Goal: Task Accomplishment & Management: Complete application form

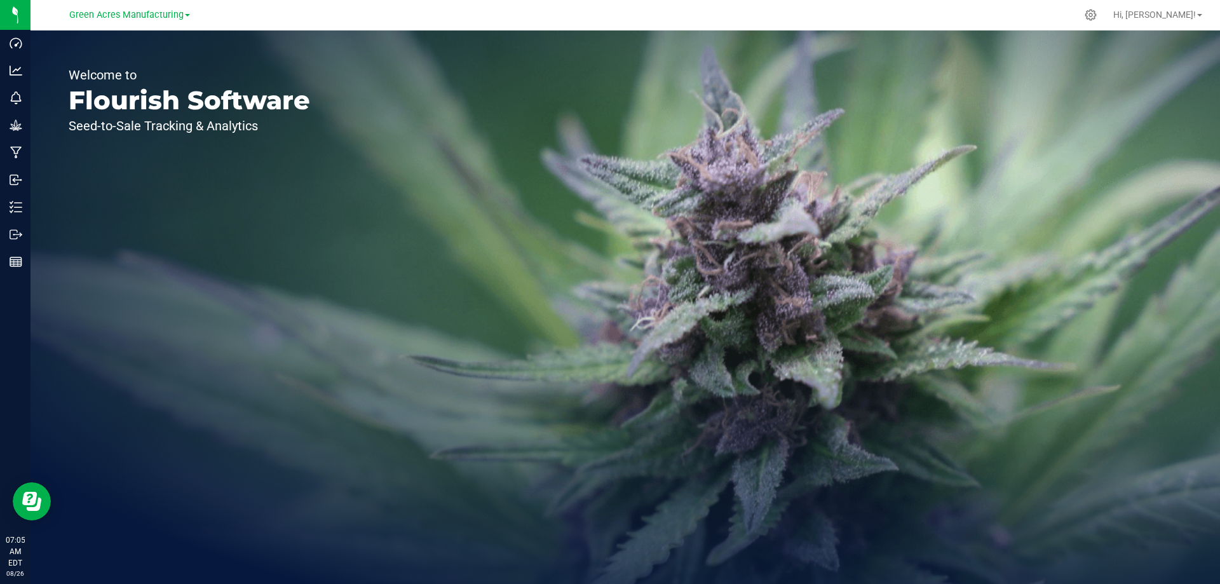
click at [168, 228] on div "Welcome to Flourish Software Seed-to-Sale Tracking & Analytics" at bounding box center [190, 307] width 318 height 553
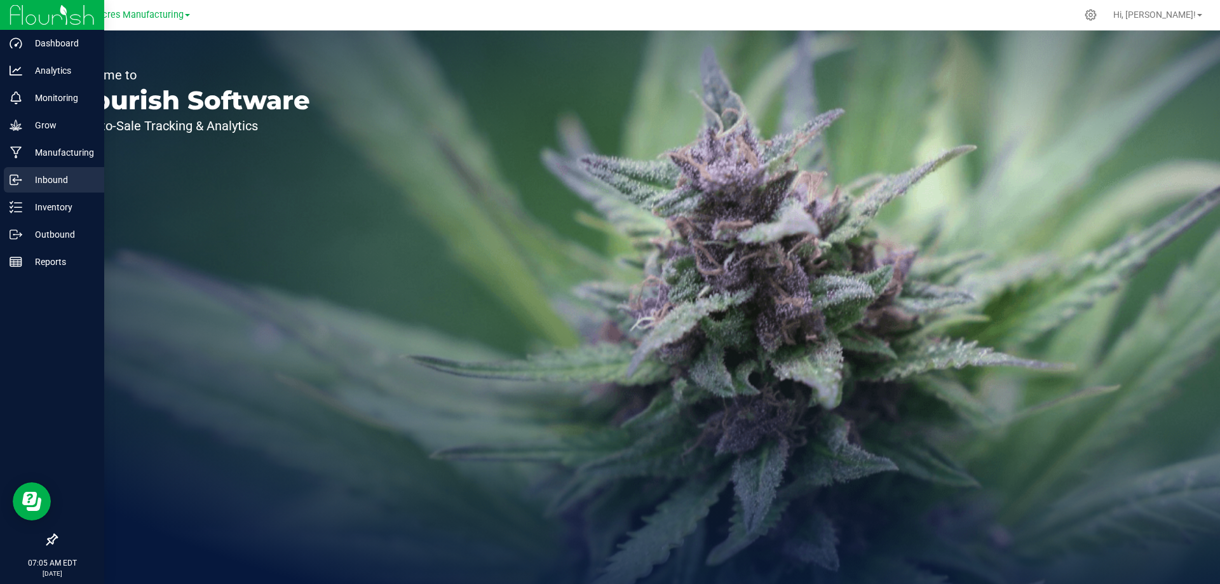
click at [45, 176] on p "Inbound" at bounding box center [60, 179] width 76 height 15
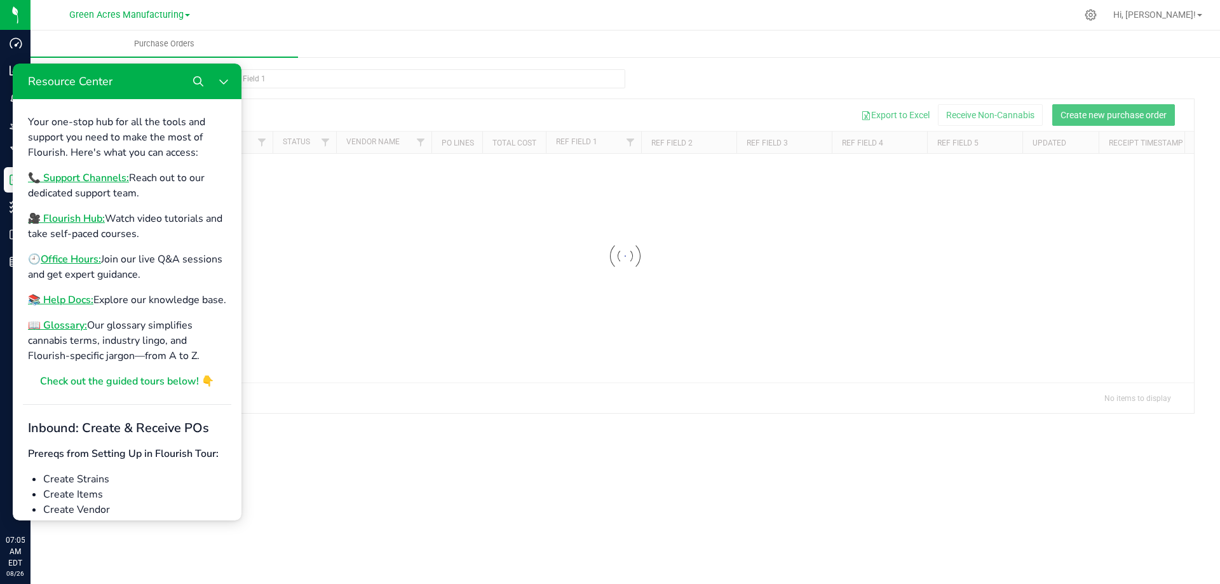
click at [504, 193] on div at bounding box center [625, 256] width 1137 height 314
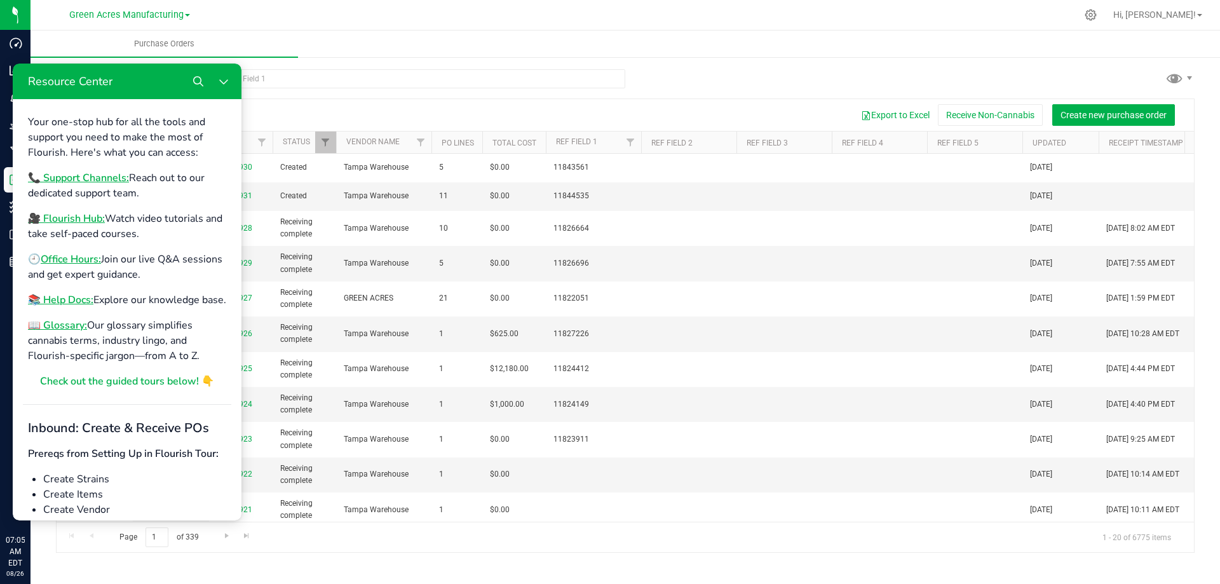
click at [355, 39] on ul "Purchase Orders" at bounding box center [641, 44] width 1220 height 27
click at [229, 87] on button "Close Resource Center" at bounding box center [223, 81] width 25 height 25
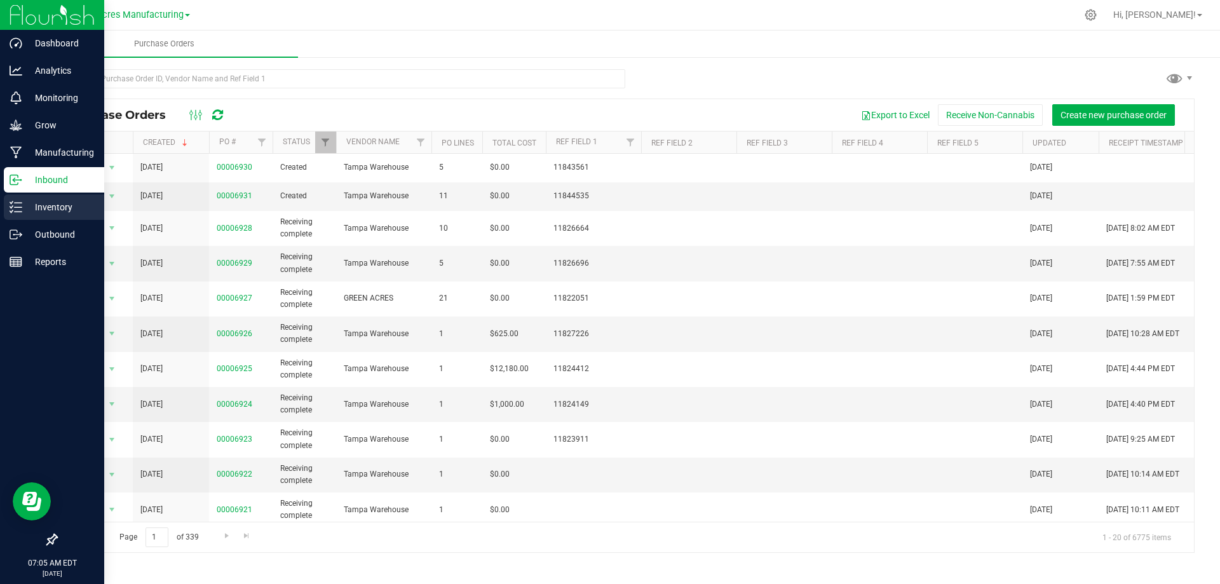
click at [31, 215] on div "Inventory" at bounding box center [54, 206] width 100 height 25
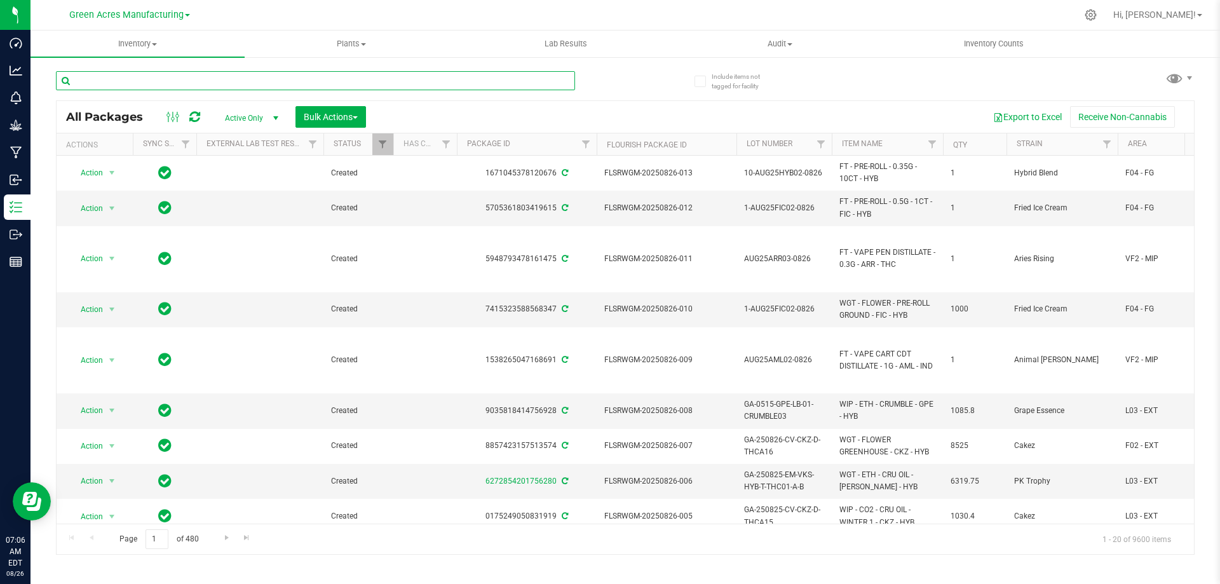
click at [333, 79] on input "text" at bounding box center [315, 80] width 519 height 19
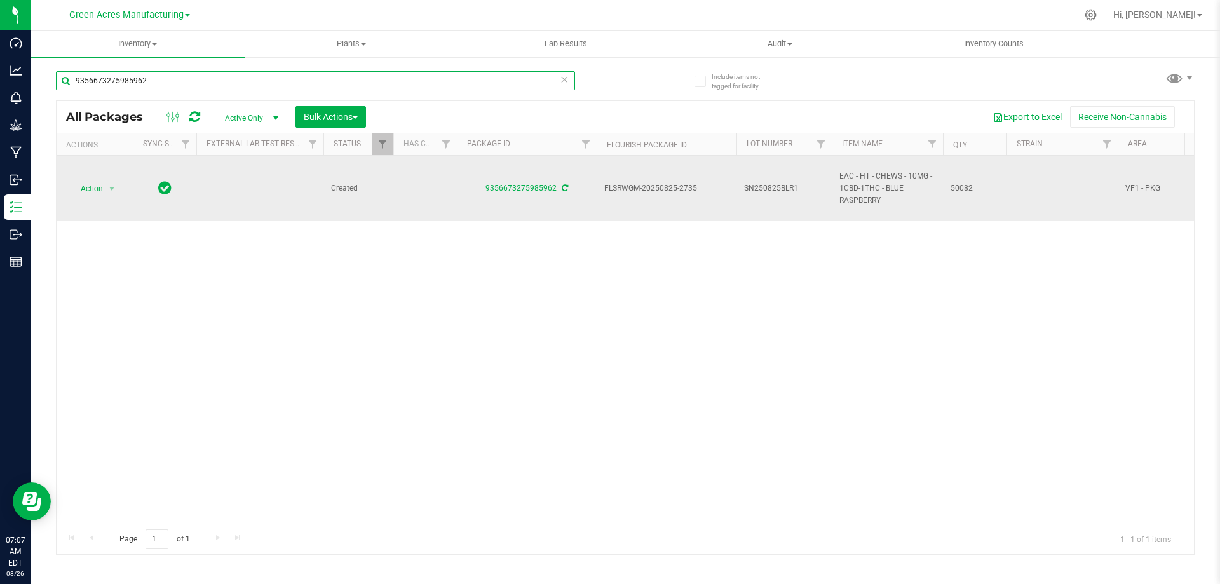
type input "9356673275985962"
click at [811, 183] on span "SN250825BLR1" at bounding box center [784, 188] width 80 height 12
type input "SN250825BLR1-0826"
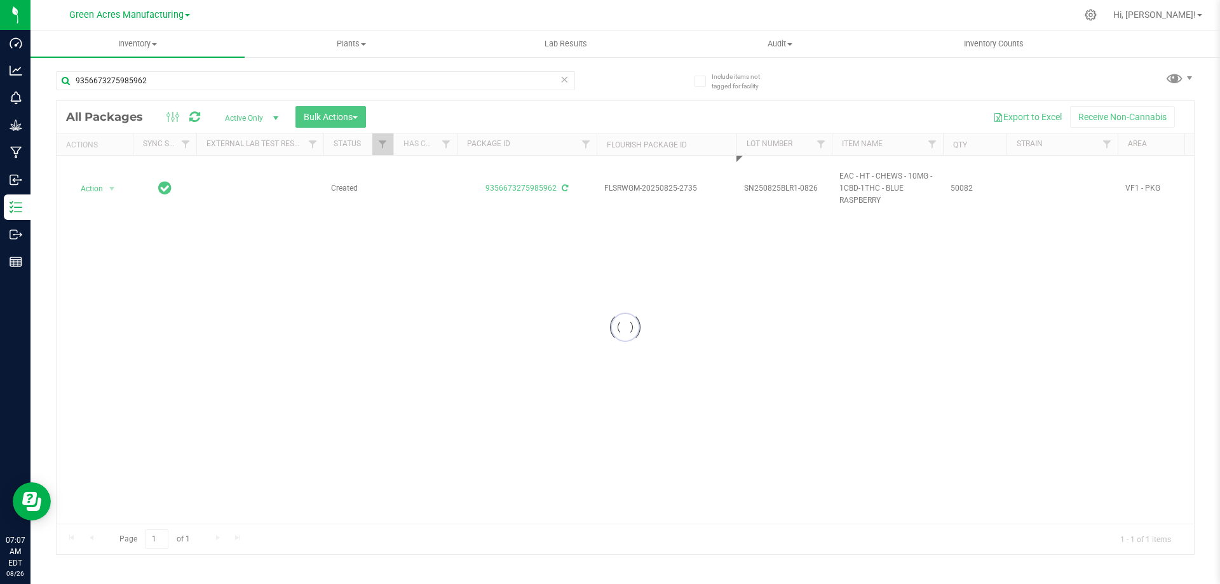
click at [621, 311] on div "Loading... All Packages Active Only Active Only Lab Samples Locked All External…" at bounding box center [625, 327] width 1139 height 454
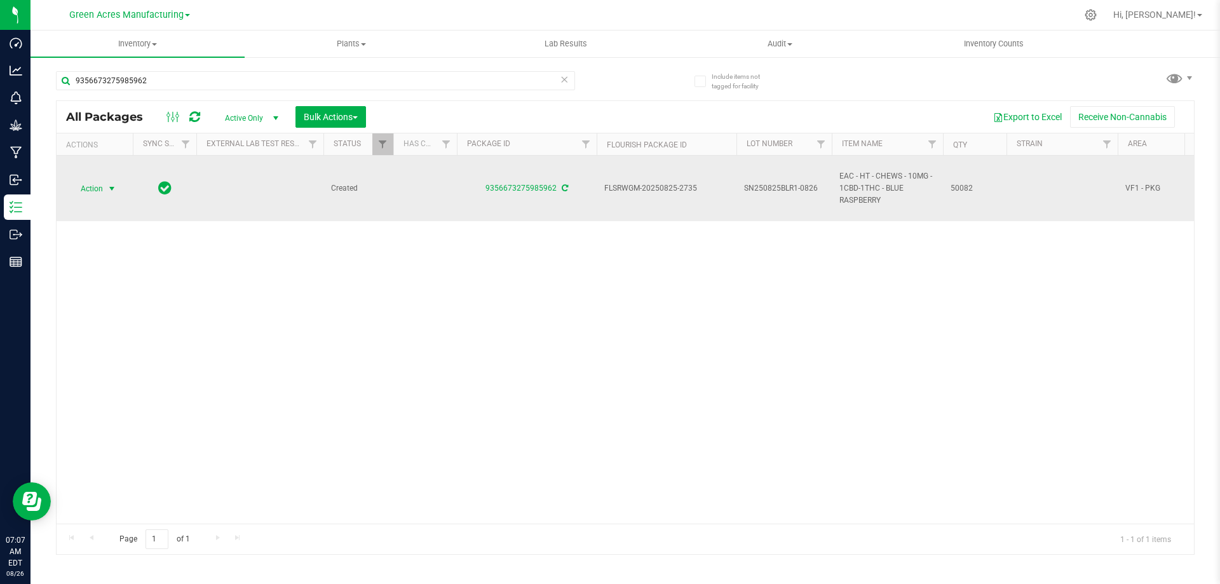
click at [103, 188] on span "Action" at bounding box center [86, 189] width 34 height 18
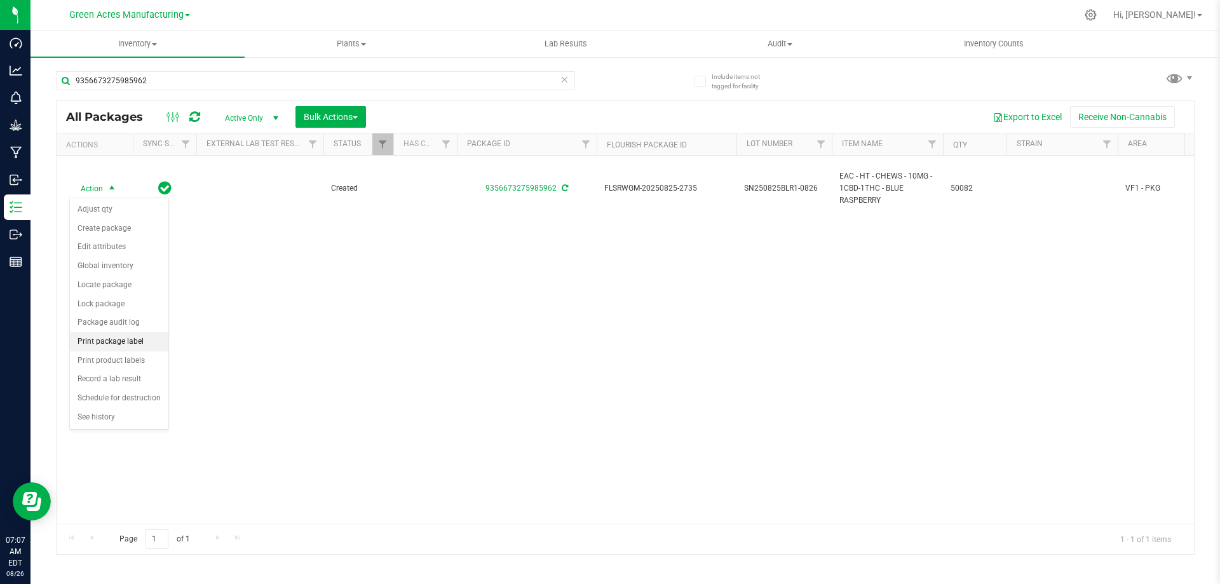
click at [131, 339] on li "Print package label" at bounding box center [119, 341] width 98 height 19
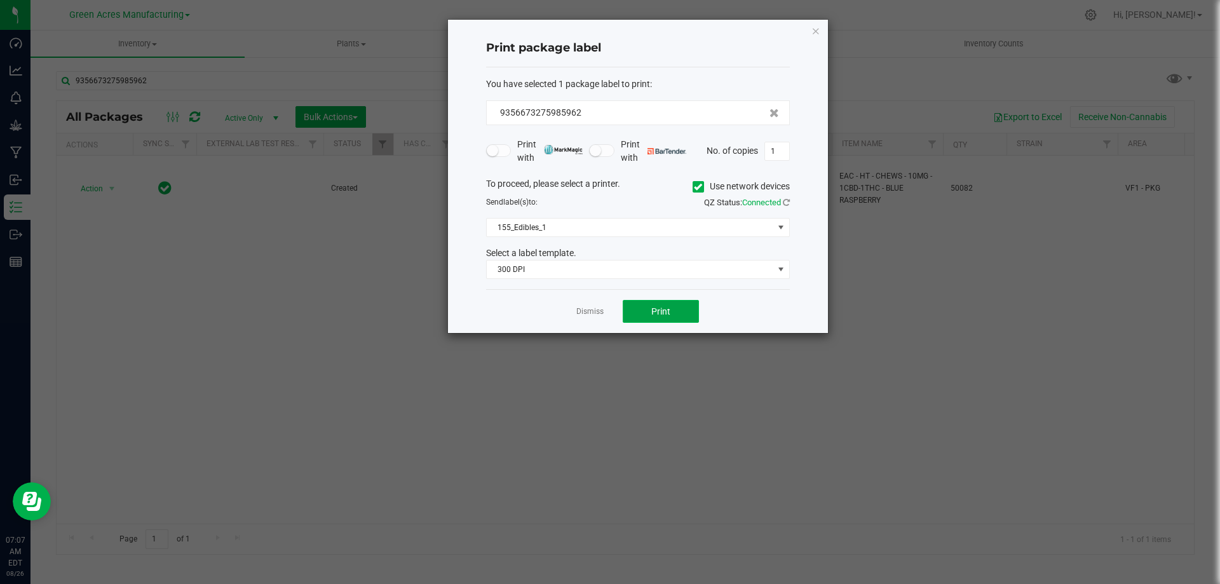
click at [662, 314] on span "Print" at bounding box center [660, 311] width 19 height 10
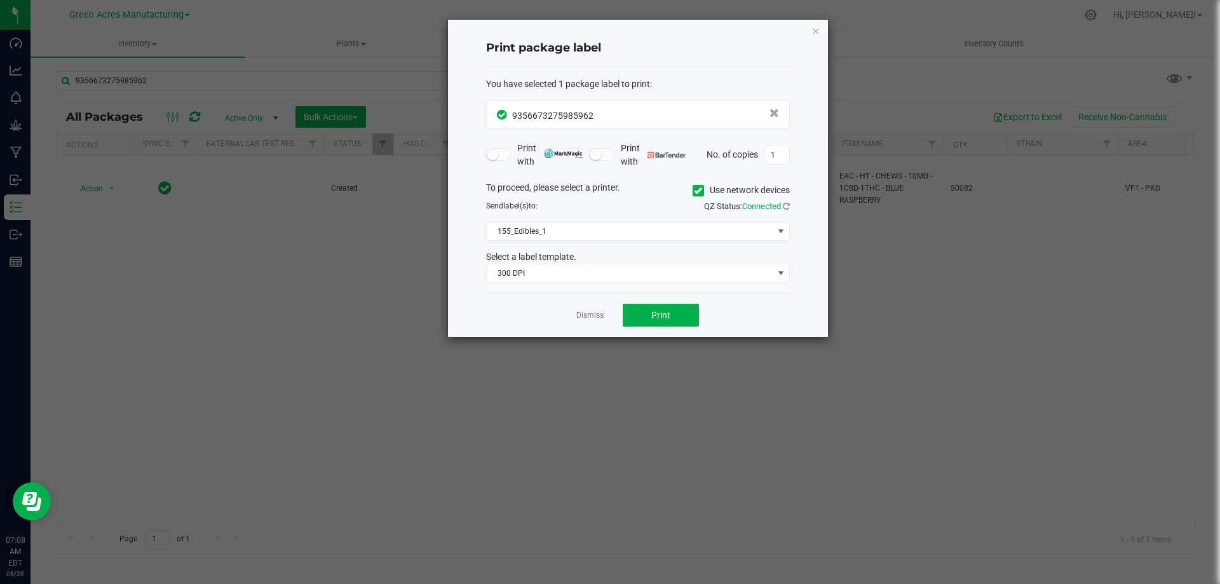
click at [605, 316] on div "Dismiss Print" at bounding box center [638, 315] width 304 height 44
click at [592, 316] on link "Dismiss" at bounding box center [589, 315] width 27 height 11
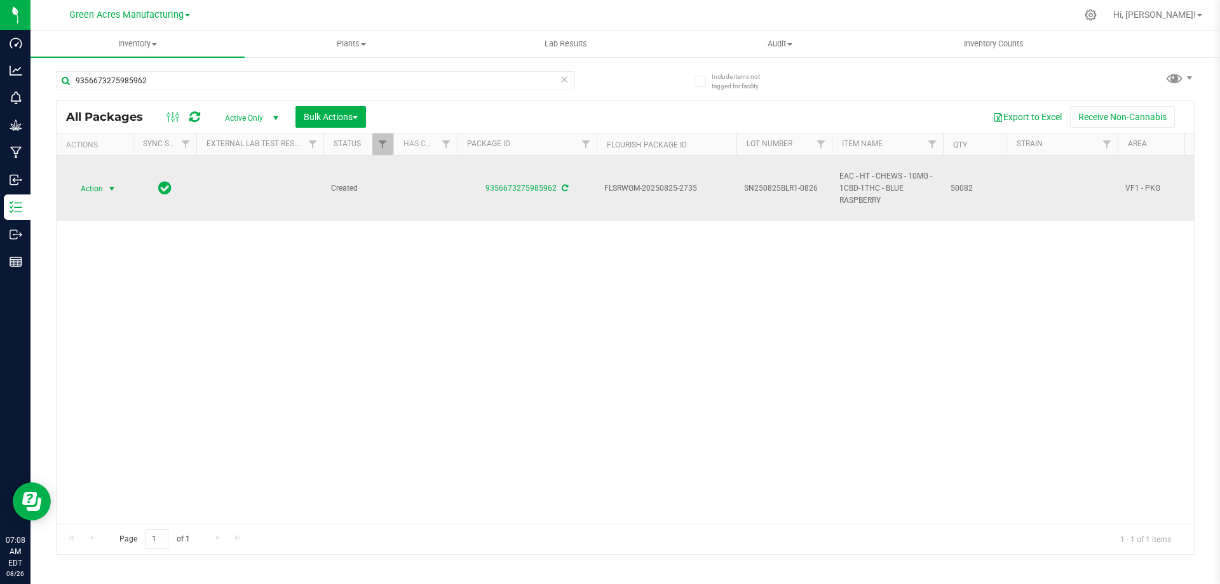
click at [109, 186] on span "select" at bounding box center [112, 189] width 10 height 10
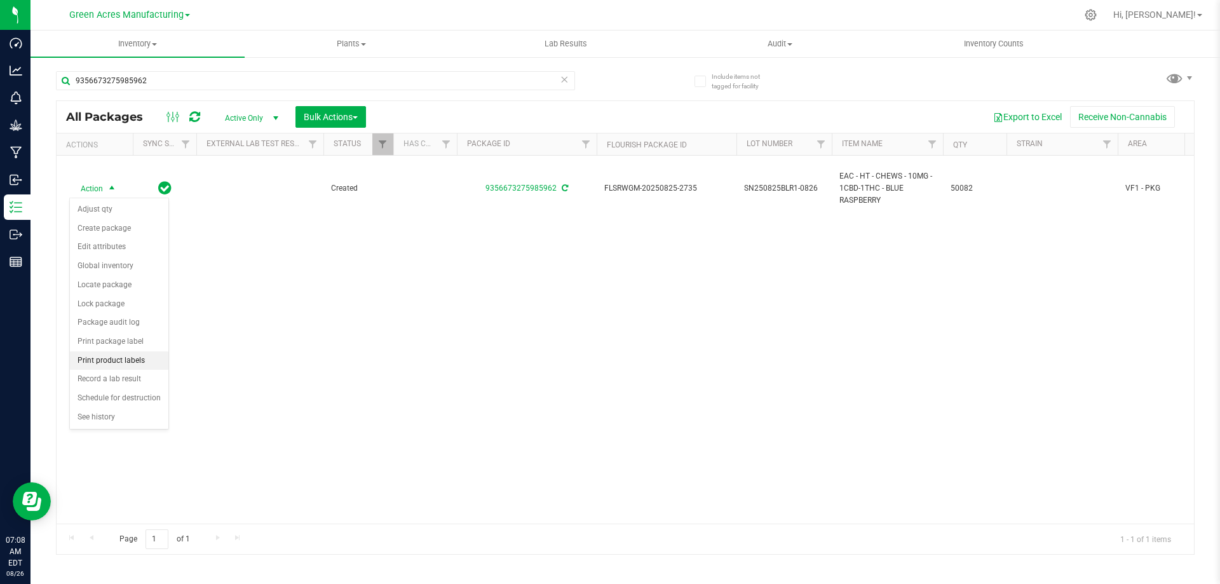
click at [117, 358] on li "Print product labels" at bounding box center [119, 360] width 98 height 19
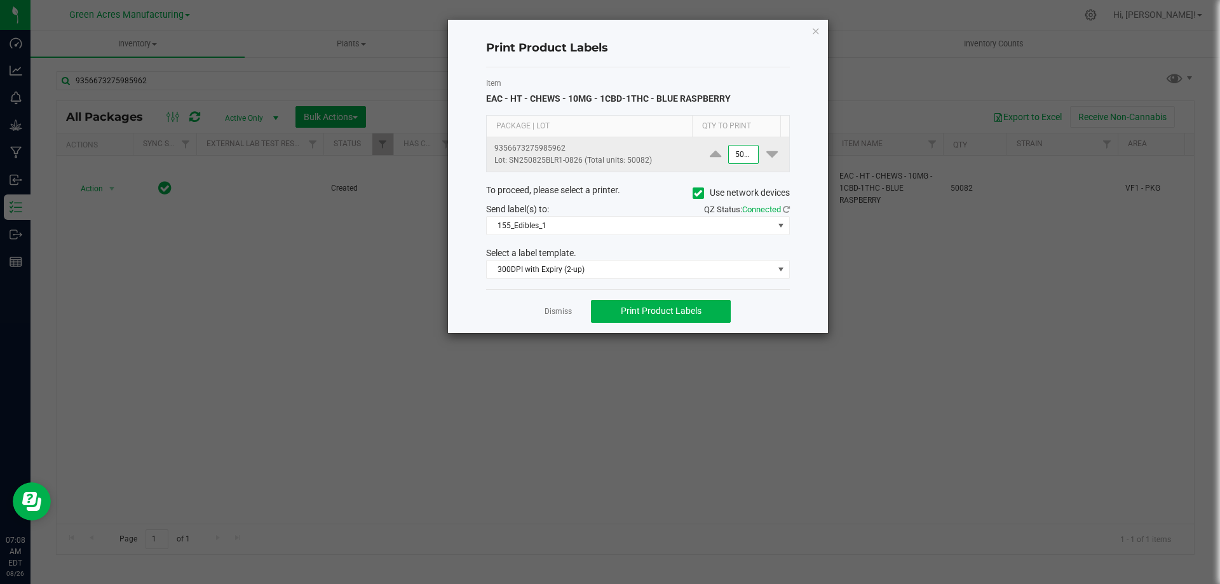
click at [735, 156] on input "50082" at bounding box center [743, 155] width 29 height 18
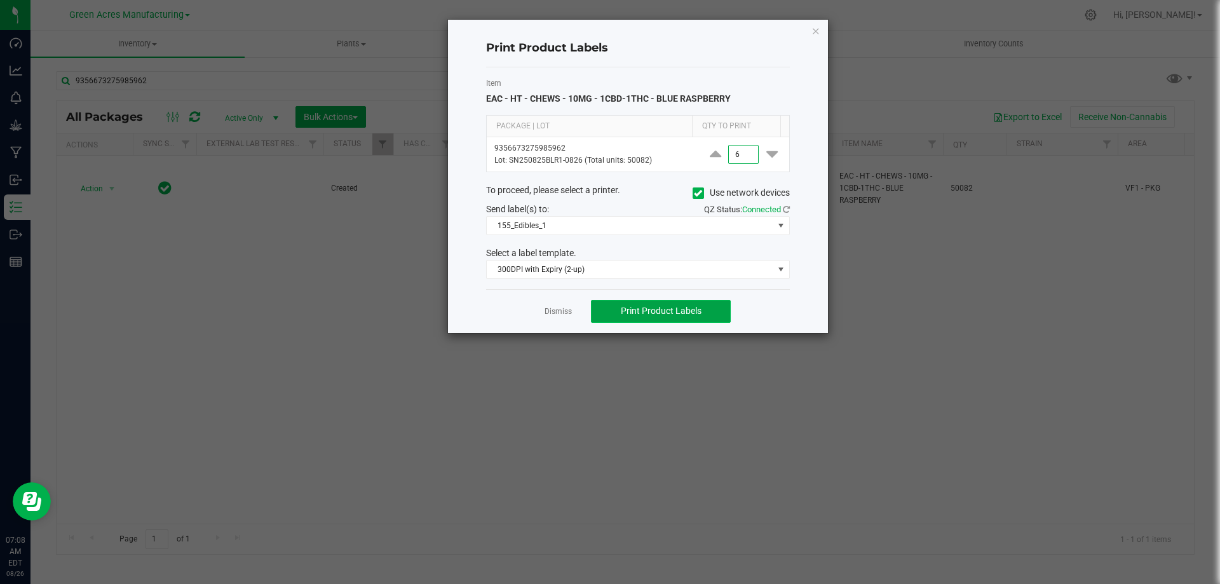
click at [628, 311] on span "Print Product Labels" at bounding box center [661, 311] width 81 height 10
click at [736, 157] on input "6" at bounding box center [743, 155] width 29 height 18
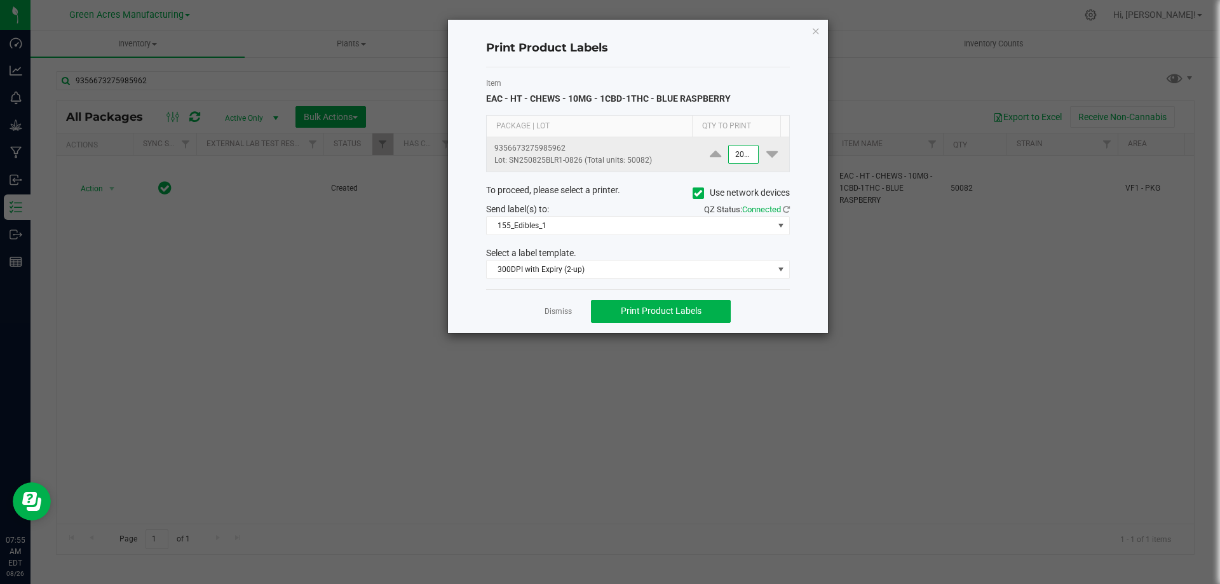
scroll to position [0, 1]
click at [666, 301] on button "Print Product Labels" at bounding box center [661, 311] width 140 height 23
type input "2,000"
click at [817, 33] on icon "button" at bounding box center [815, 30] width 9 height 15
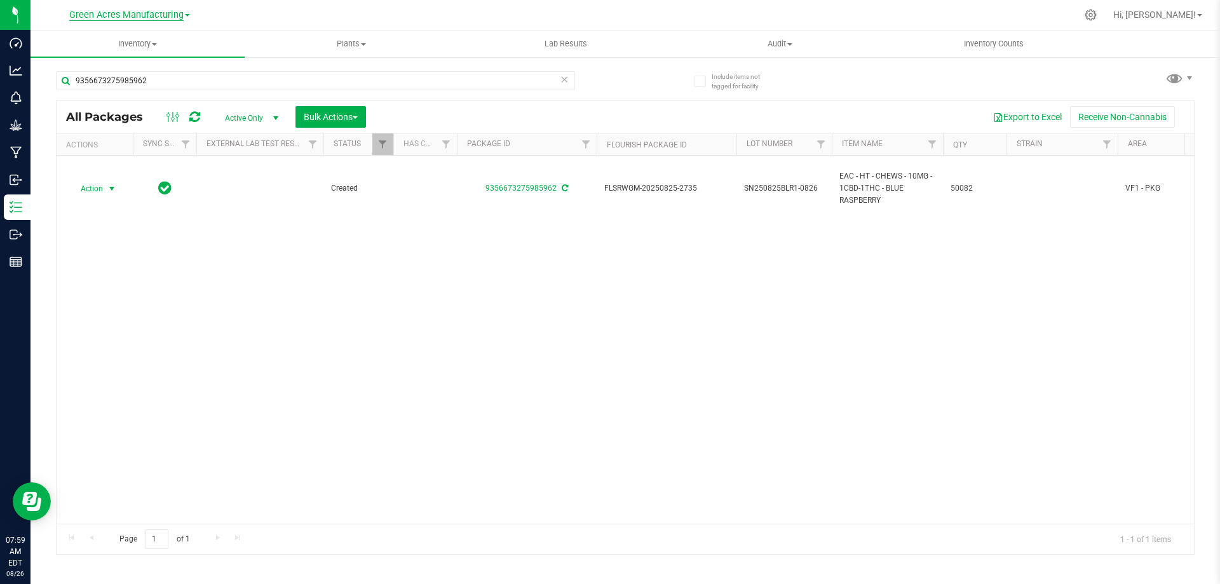
click at [137, 15] on span "Green Acres Manufacturing" at bounding box center [126, 15] width 114 height 11
drag, startPoint x: 224, startPoint y: 339, endPoint x: 213, endPoint y: 295, distance: 44.5
click at [224, 334] on div "Action Action Adjust qty Create package Edit attributes Global inventory Locate…" at bounding box center [625, 340] width 1137 height 368
click at [147, 43] on span "Inventory" at bounding box center [138, 43] width 214 height 11
click at [152, 152] on li "From bill of materials" at bounding box center [138, 153] width 214 height 15
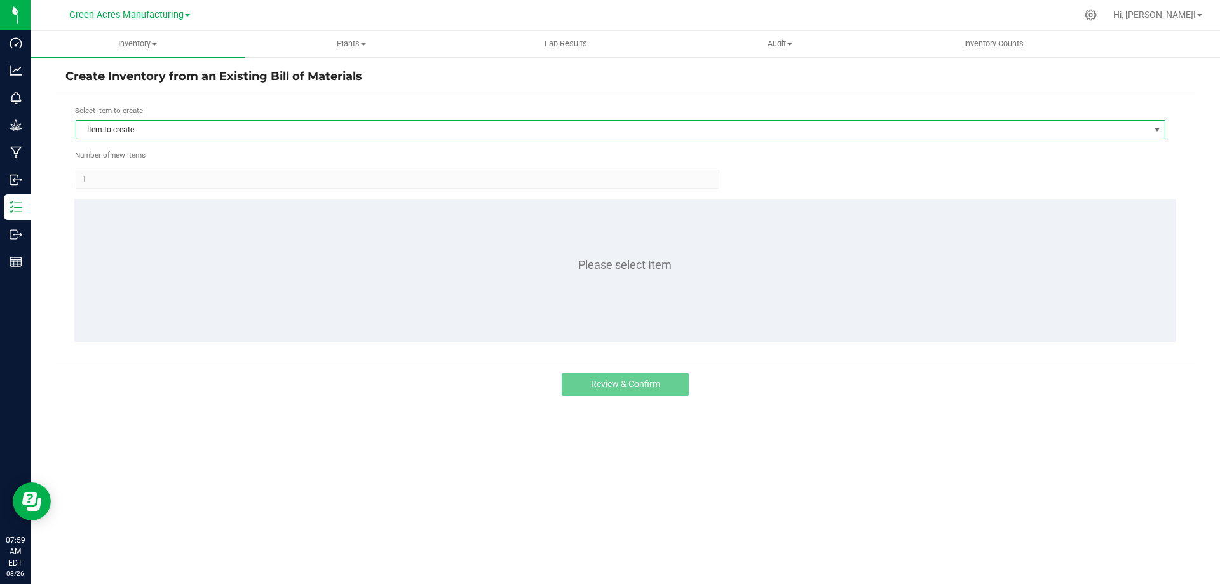
click at [206, 133] on span "Item to create" at bounding box center [612, 130] width 1073 height 18
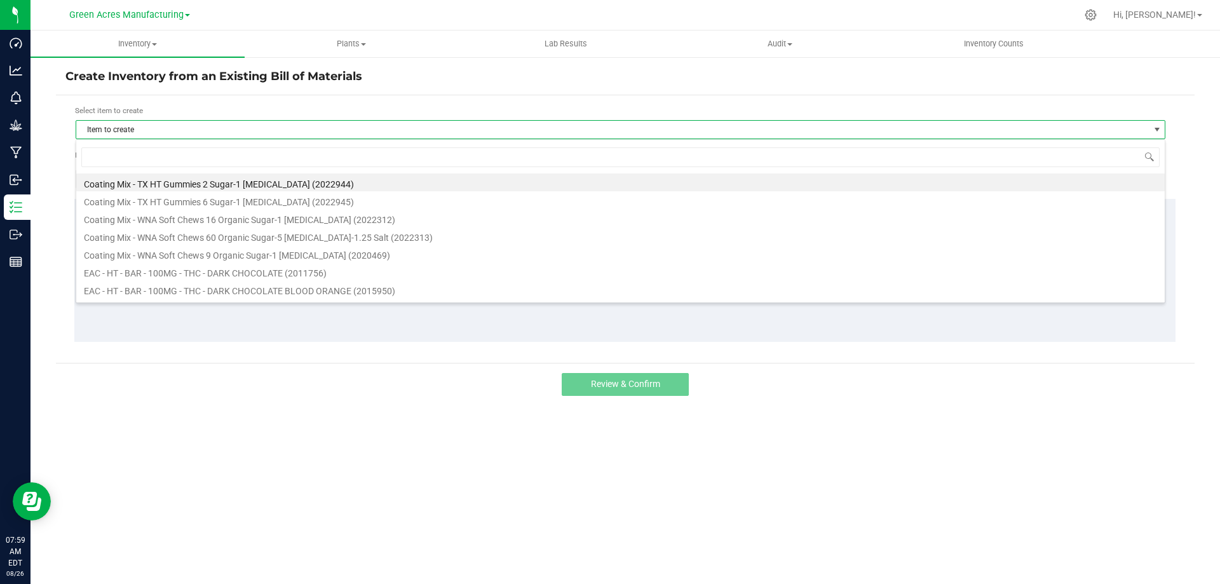
scroll to position [19, 1090]
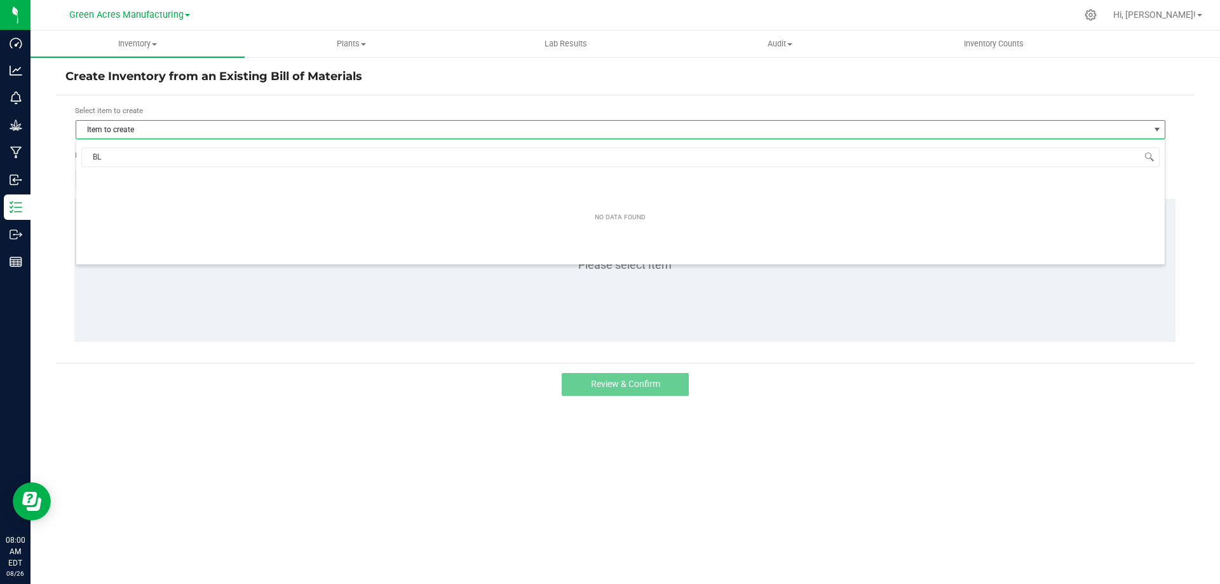
type input "B"
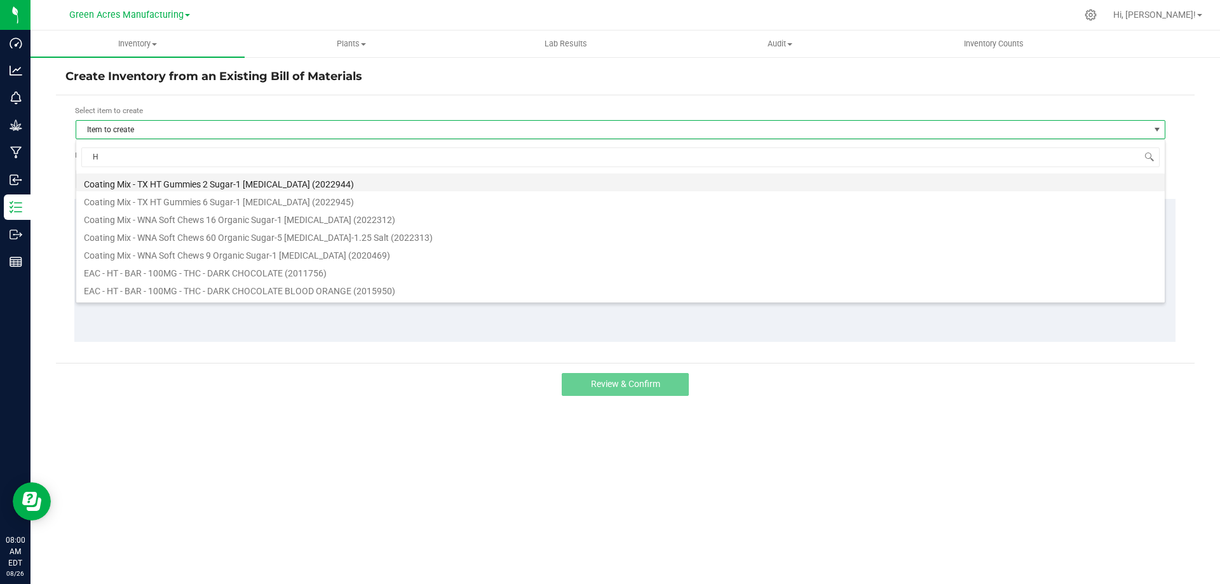
type input "HT"
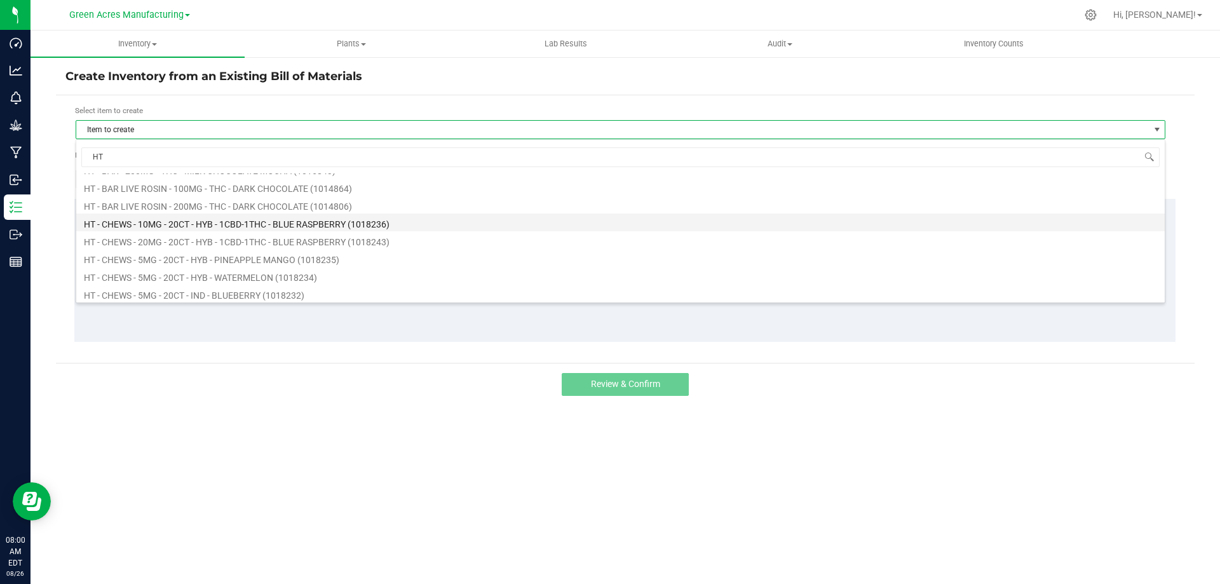
scroll to position [1334, 0]
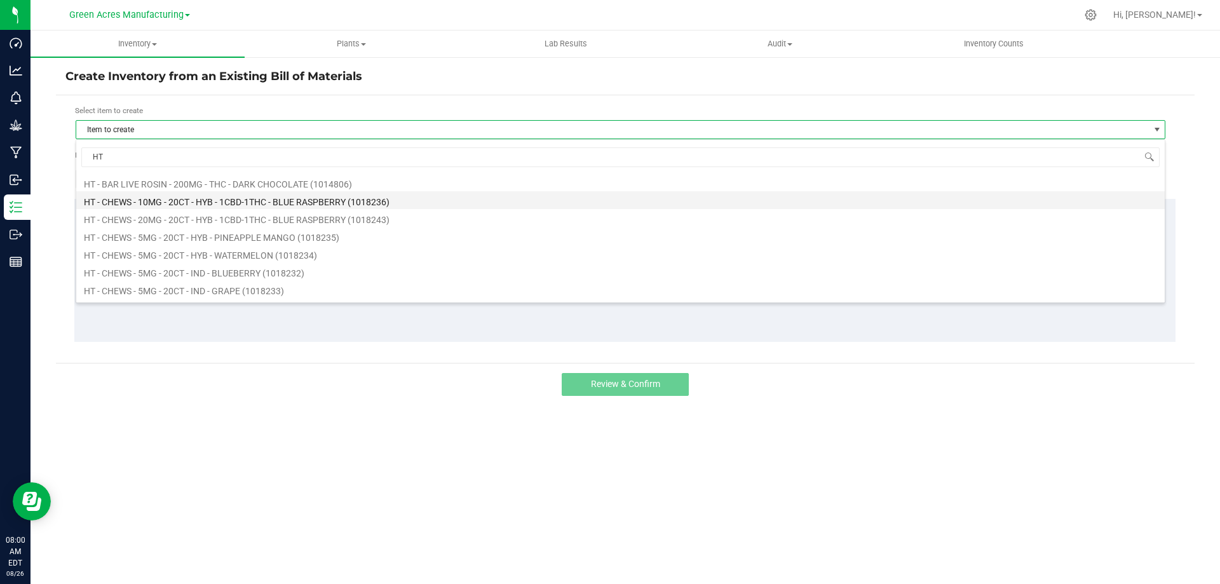
click at [211, 200] on li "HT - CHEWS - 10MG - 20CT - HYB - 1CBD-1THC - BLUE RASPBERRY (1018236)" at bounding box center [620, 200] width 1088 height 18
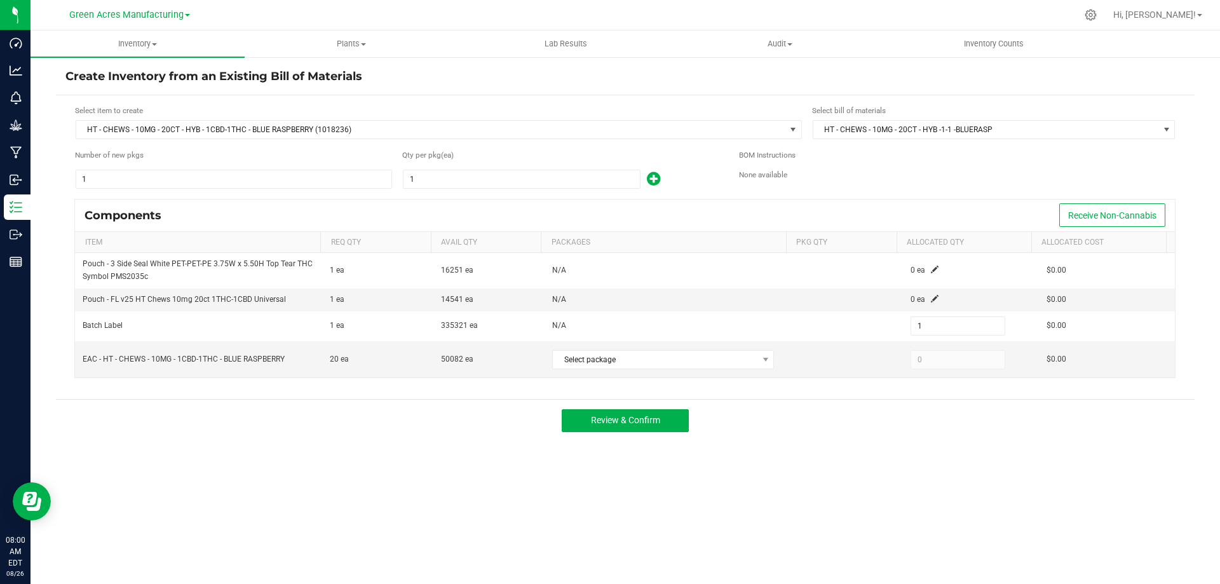
drag, startPoint x: 405, startPoint y: 159, endPoint x: 959, endPoint y: 176, distance: 554.4
click at [959, 176] on div "None available" at bounding box center [957, 175] width 437 height 12
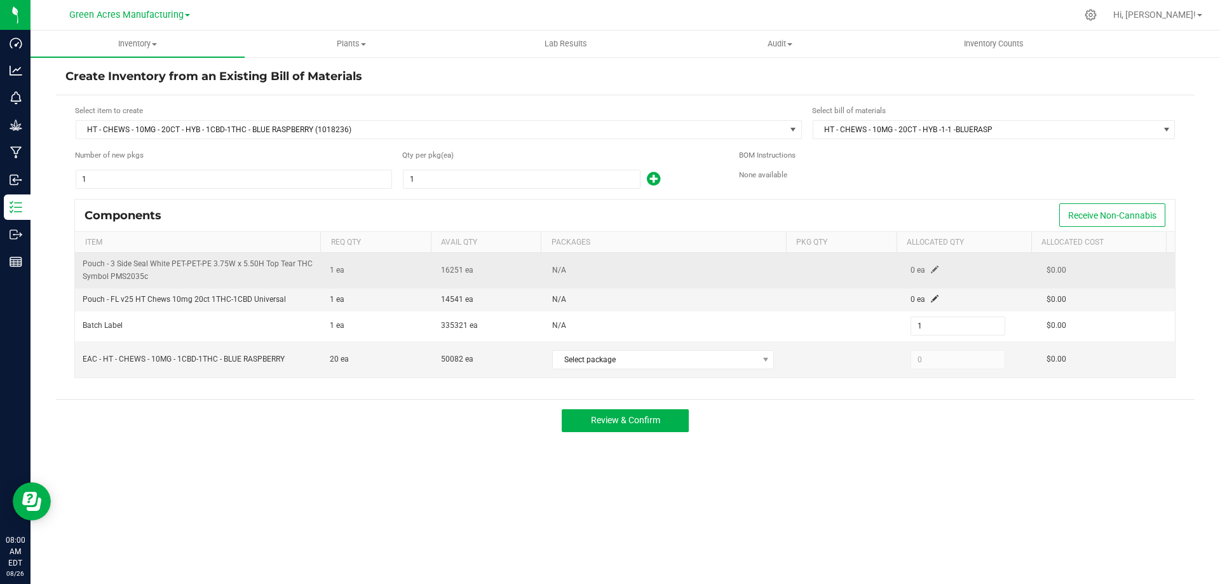
click at [931, 271] on span at bounding box center [935, 270] width 8 height 8
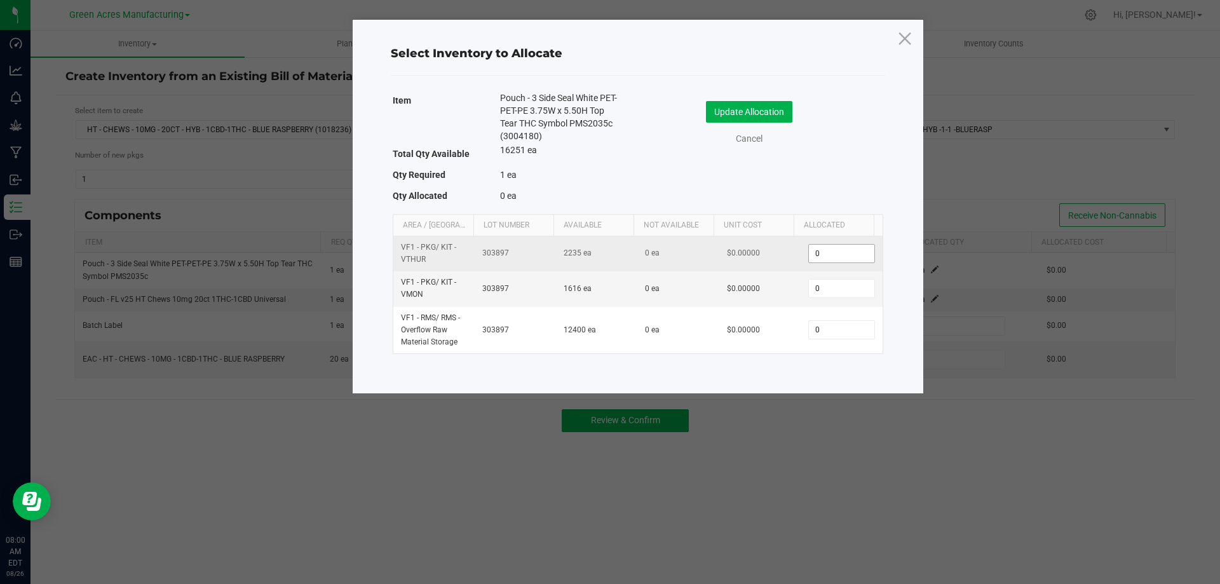
click at [811, 255] on input "0" at bounding box center [841, 254] width 65 height 18
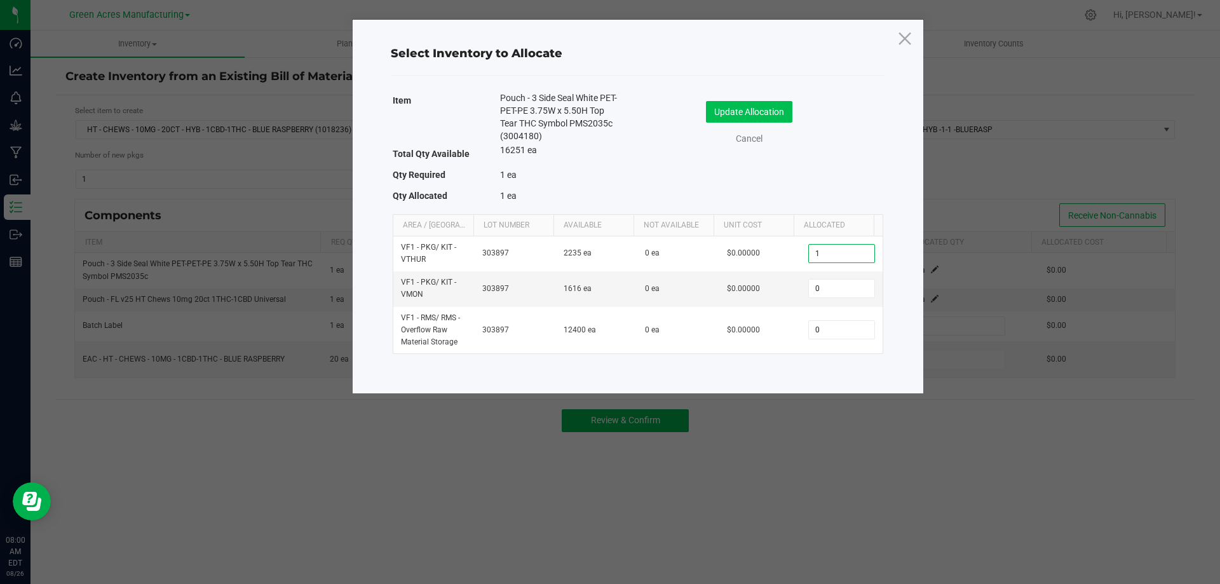
type input "1"
click at [742, 107] on button "Update Allocation" at bounding box center [749, 112] width 86 height 22
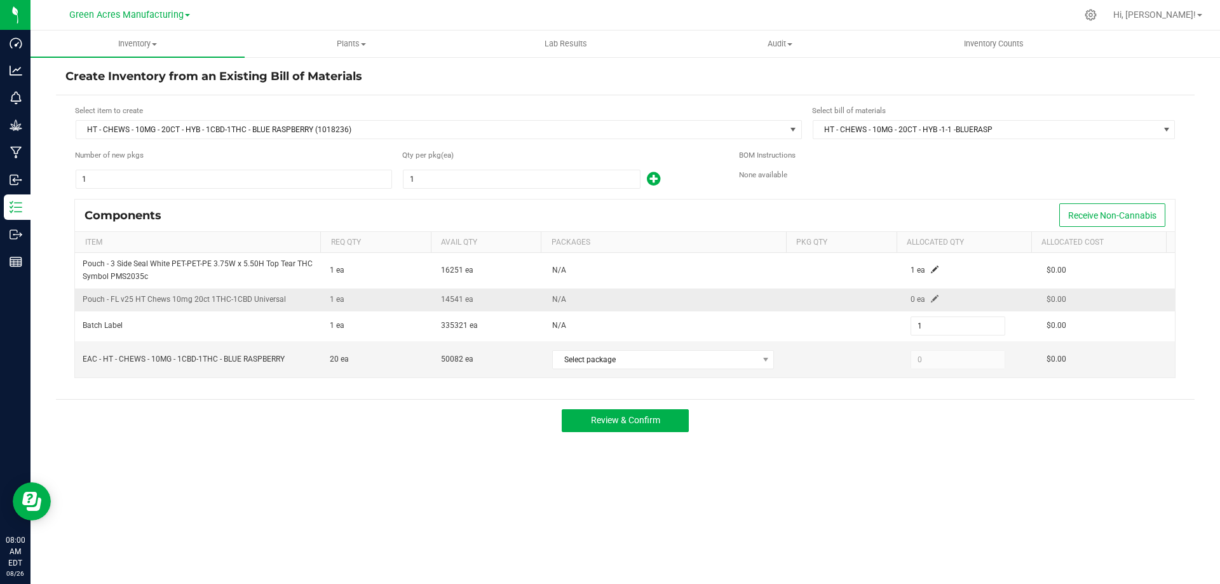
click at [931, 298] on span at bounding box center [935, 299] width 8 height 8
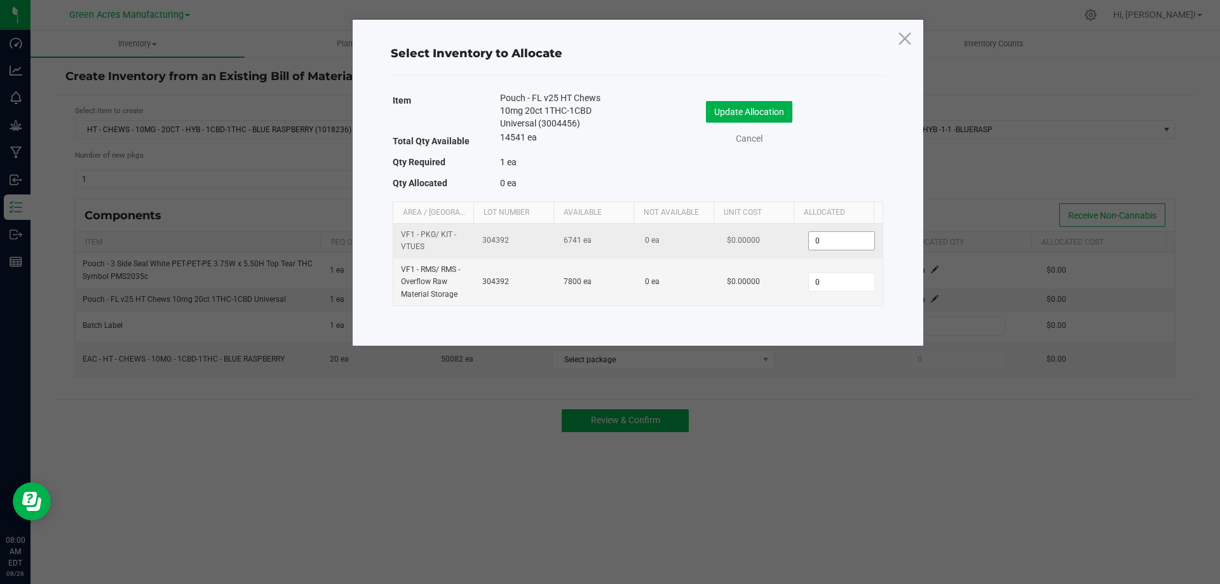
click at [844, 238] on input "0" at bounding box center [841, 241] width 65 height 18
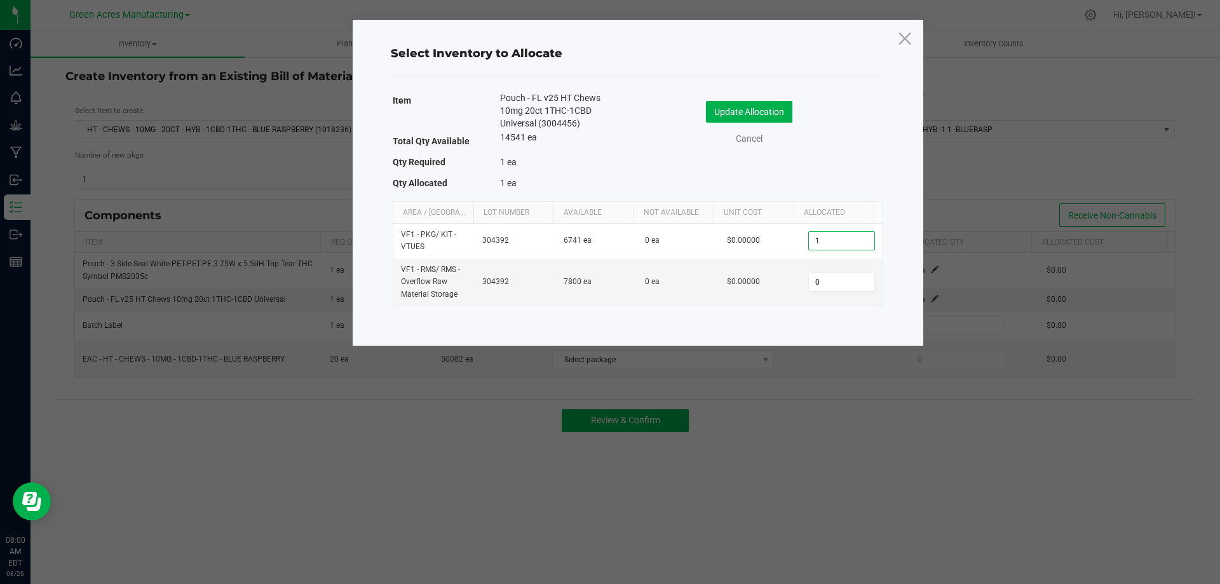
type input "1"
click at [762, 95] on div "Update Allocation Cancel" at bounding box center [760, 125] width 226 height 67
click at [756, 106] on button "Update Allocation" at bounding box center [749, 112] width 86 height 22
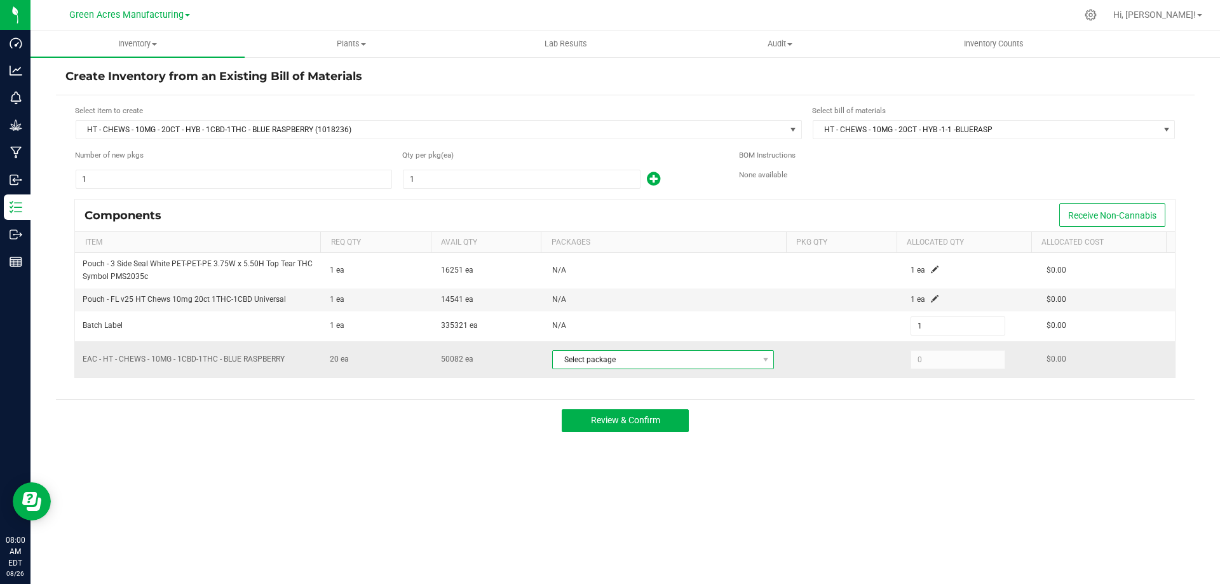
click at [721, 359] on span "Select package" at bounding box center [655, 360] width 205 height 18
click at [710, 410] on li "9356673275985962 (SN250825BLR1-0826)" at bounding box center [662, 412] width 227 height 18
type input "20"
click at [654, 418] on span "Review & Confirm" at bounding box center [625, 420] width 69 height 10
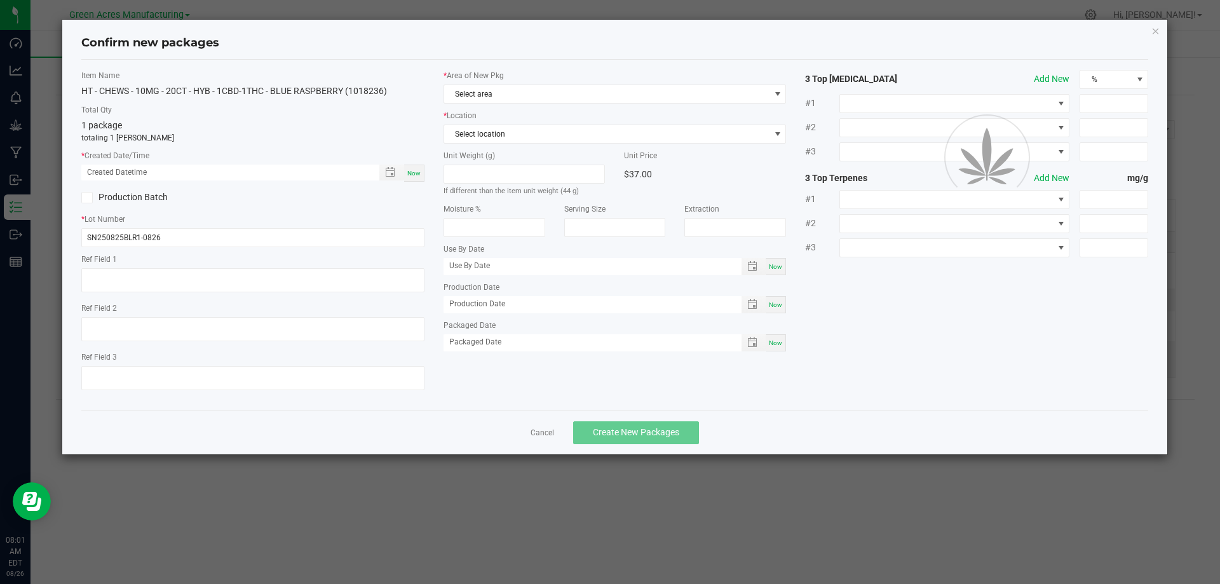
type textarea "Made 1 undosed pot"
type input "03/07/2026"
click at [406, 175] on div "Now" at bounding box center [414, 173] width 20 height 17
type input "08/26/2025 08:01 AM"
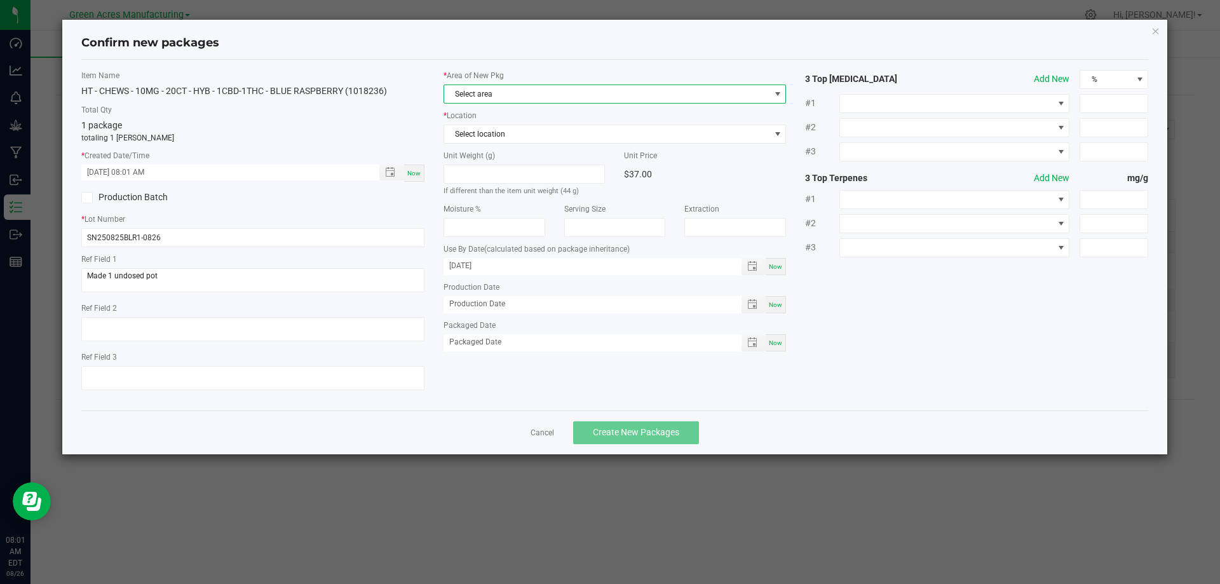
drag, startPoint x: 506, startPoint y: 100, endPoint x: 491, endPoint y: 101, distance: 15.3
click at [485, 99] on span "Select area" at bounding box center [607, 94] width 326 height 18
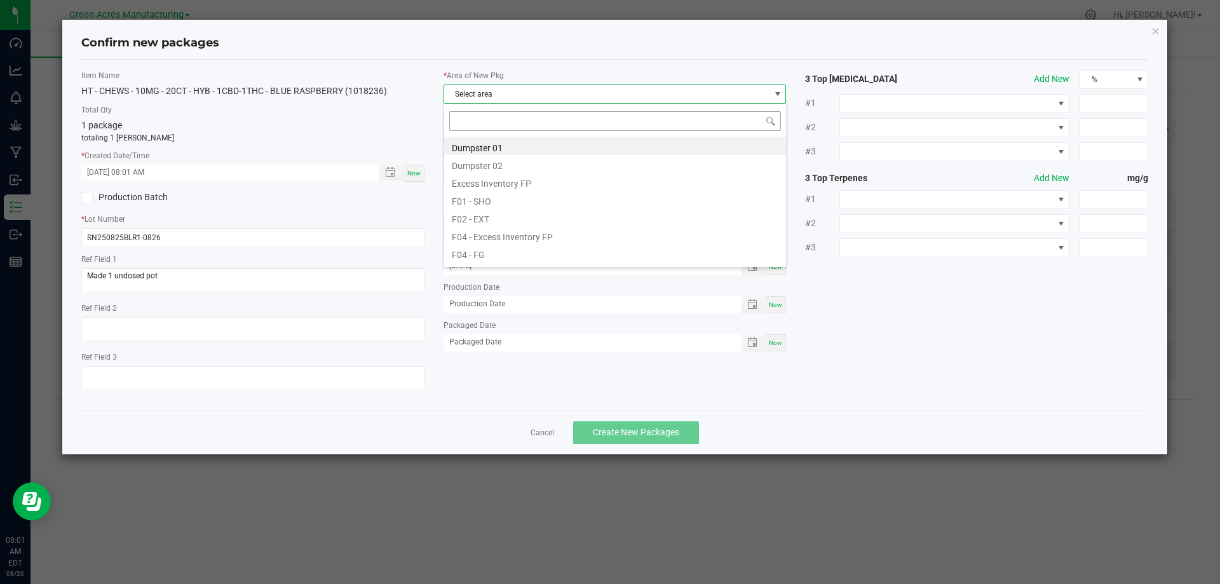
scroll to position [19, 343]
type input "K"
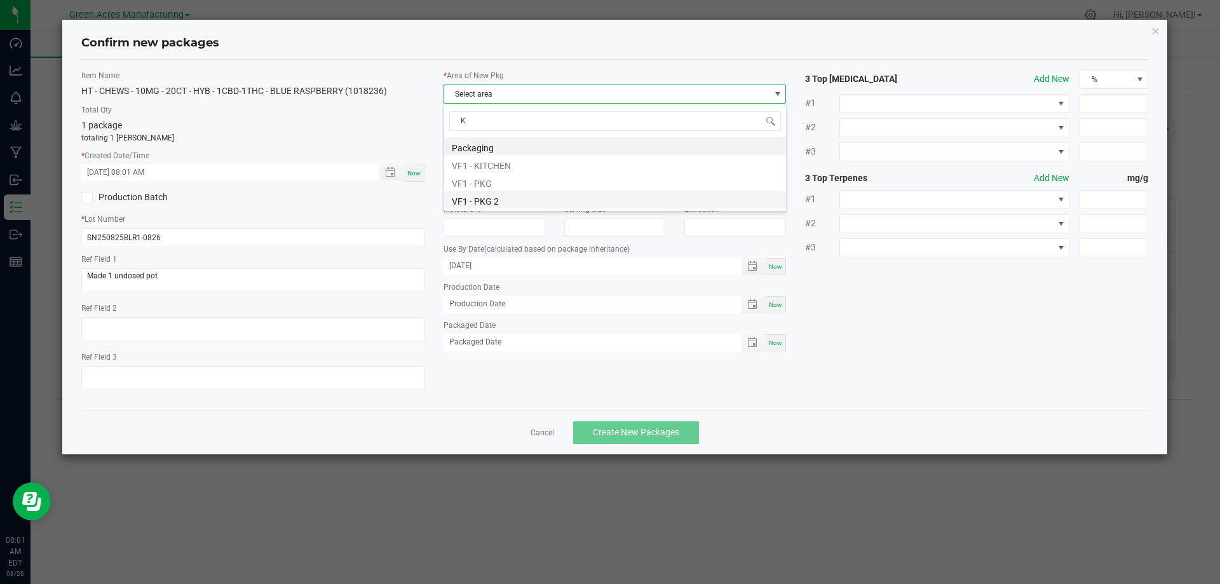
click at [497, 196] on li "VF1 - PKG 2" at bounding box center [615, 200] width 342 height 18
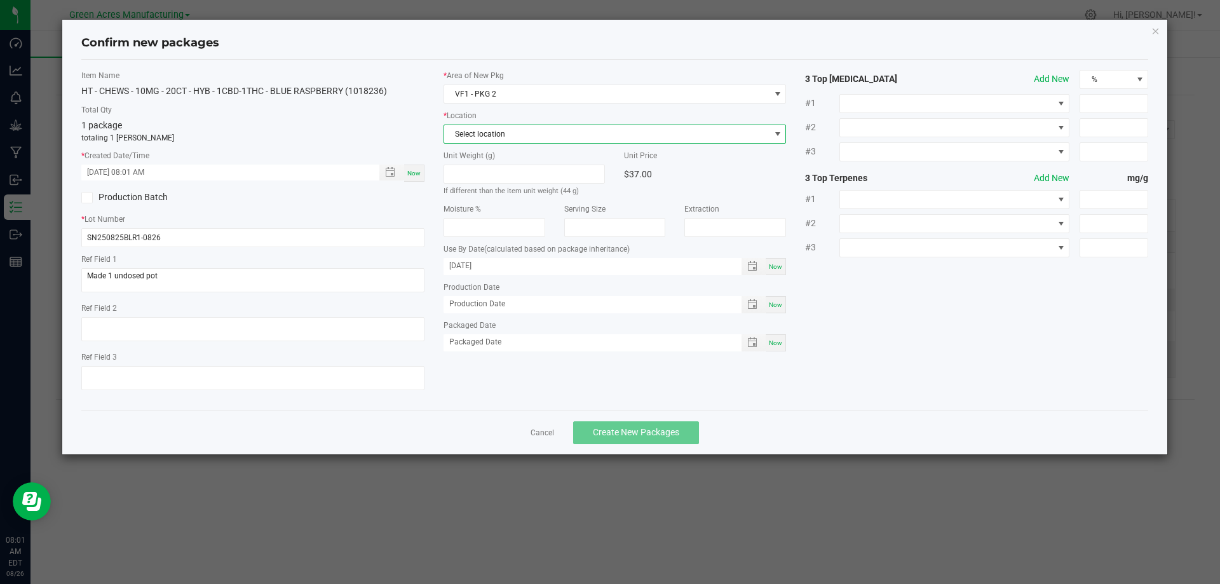
click at [511, 138] on span "Select location" at bounding box center [607, 134] width 326 height 18
click at [495, 207] on li "KIT - Ready to Package" at bounding box center [615, 204] width 342 height 18
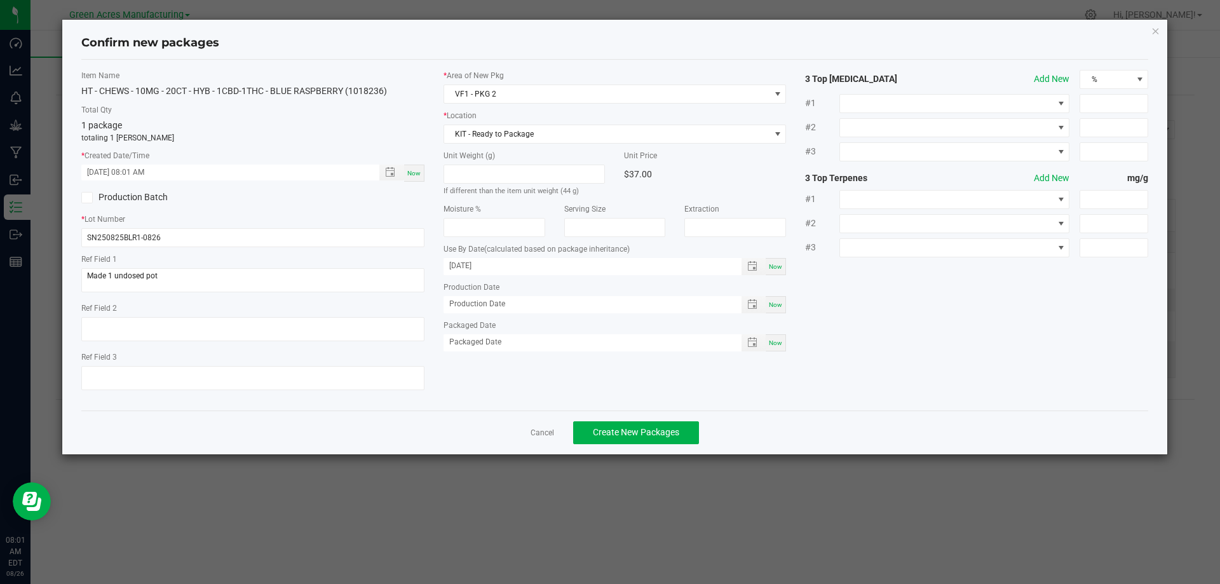
drag, startPoint x: 478, startPoint y: 236, endPoint x: 466, endPoint y: 197, distance: 41.2
click at [466, 198] on div "Unit Weight (g) If different than the item unit weight (44 g)" at bounding box center [524, 176] width 181 height 53
click at [599, 423] on button "Create New Packages" at bounding box center [636, 432] width 126 height 23
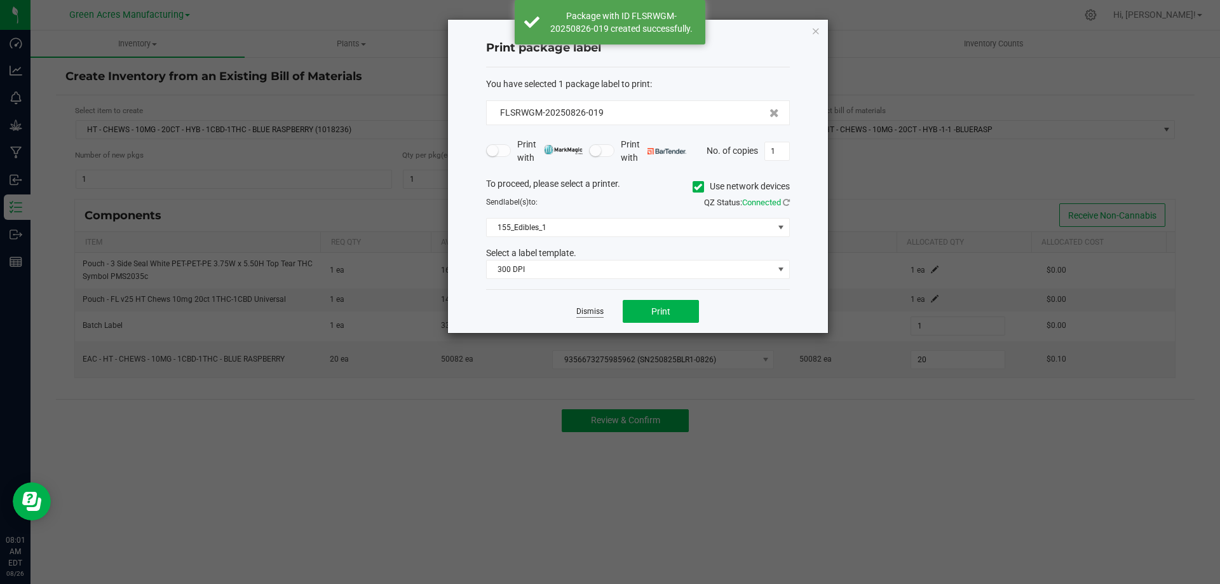
click at [600, 309] on link "Dismiss" at bounding box center [589, 311] width 27 height 11
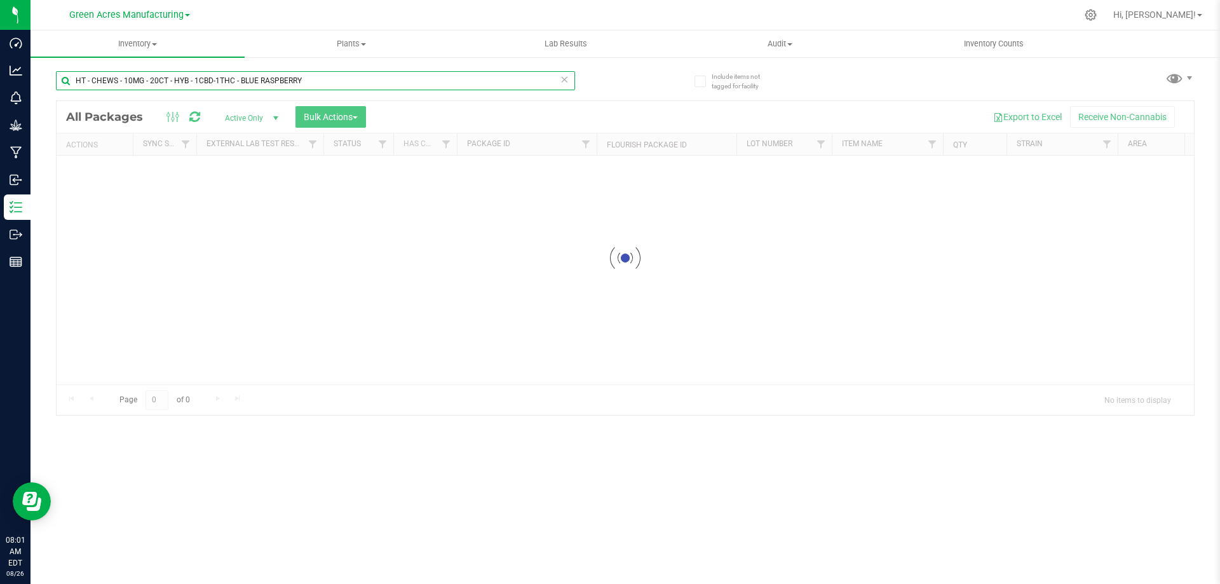
click at [332, 85] on input "HT - CHEWS - 10MG - 20CT - HYB - 1CBD-1THC - BLUE RASPBERRY" at bounding box center [315, 80] width 519 height 19
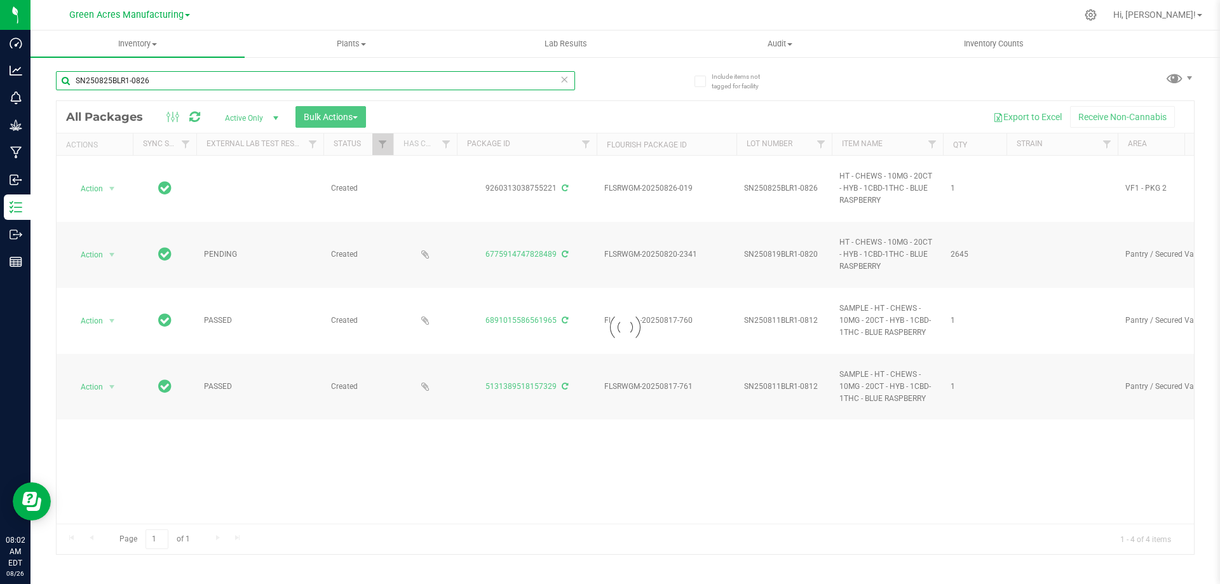
type input "SN250825BLR1-0826"
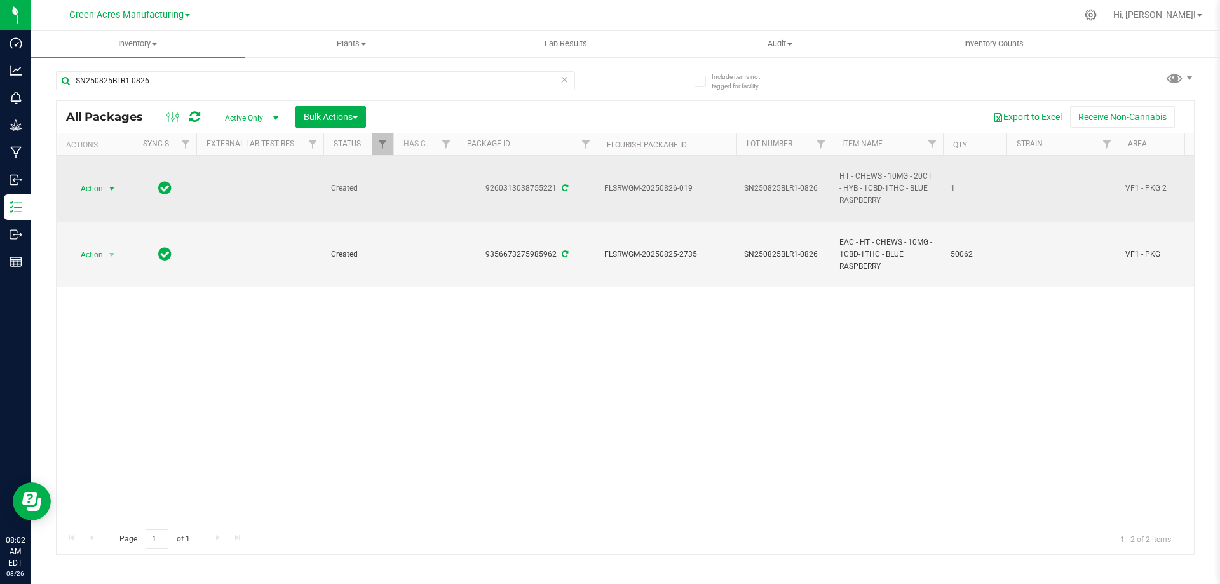
click at [86, 190] on span "Action" at bounding box center [86, 189] width 34 height 18
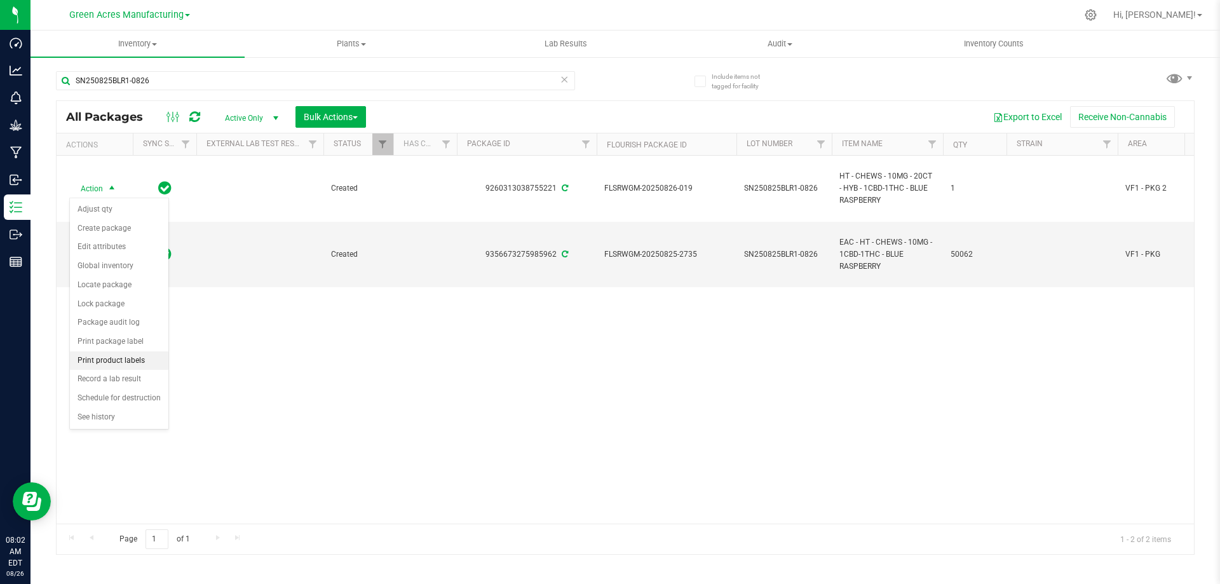
click at [104, 356] on li "Print product labels" at bounding box center [119, 360] width 98 height 19
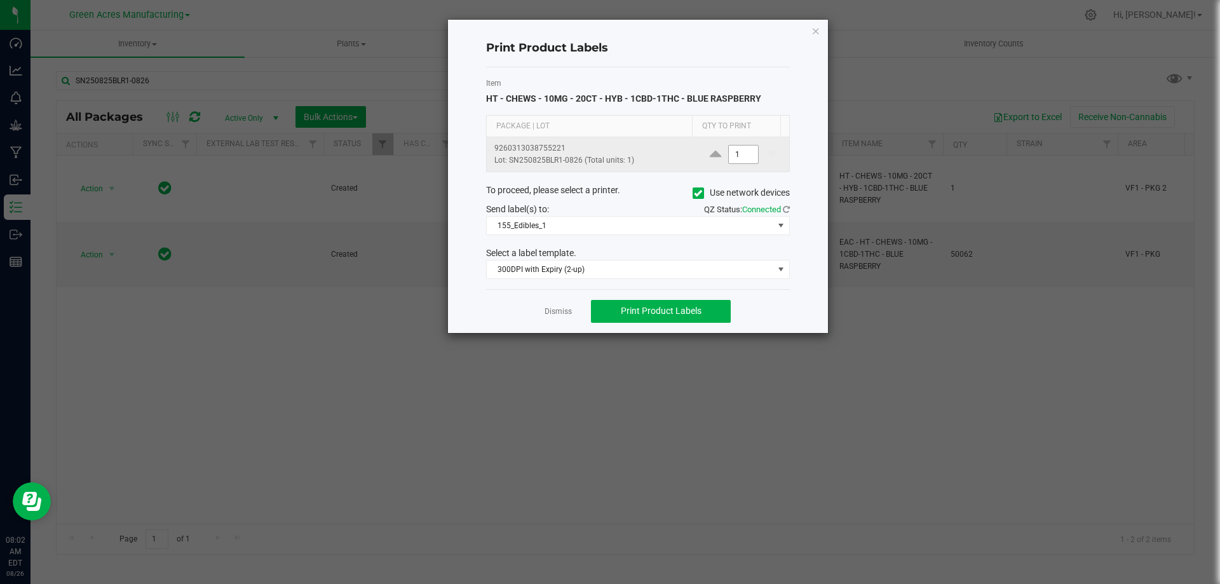
click at [729, 154] on input "1" at bounding box center [743, 155] width 29 height 18
click at [634, 322] on button "Print Product Labels" at bounding box center [661, 311] width 140 height 23
click at [735, 160] on input "6" at bounding box center [743, 155] width 29 height 18
type input "2,000"
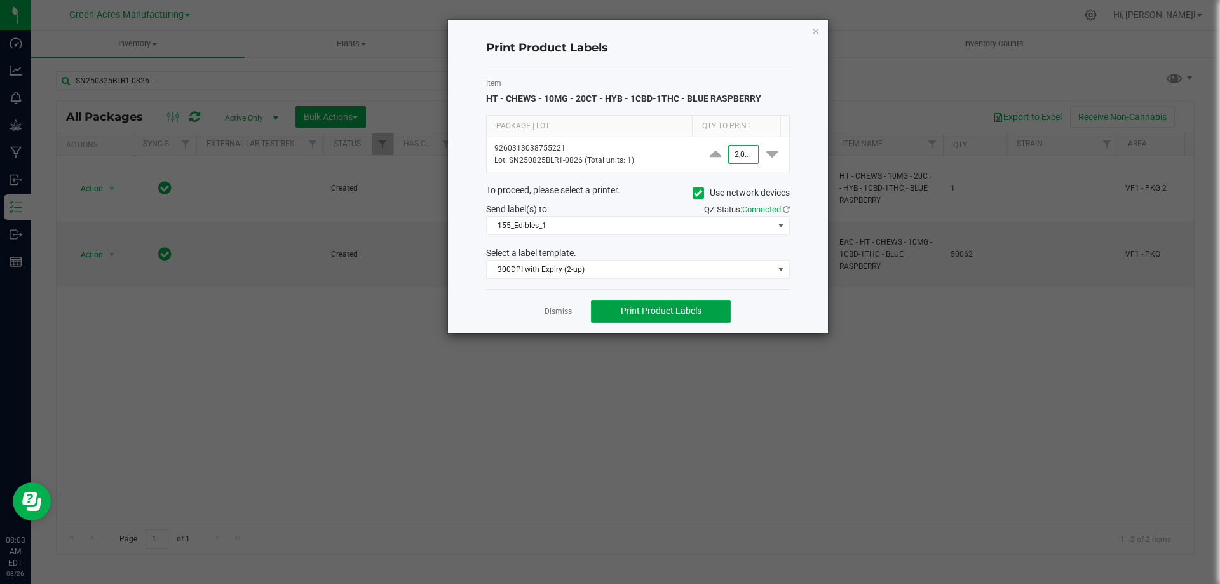
scroll to position [0, 0]
click at [689, 305] on button "Print Product Labels" at bounding box center [661, 311] width 140 height 23
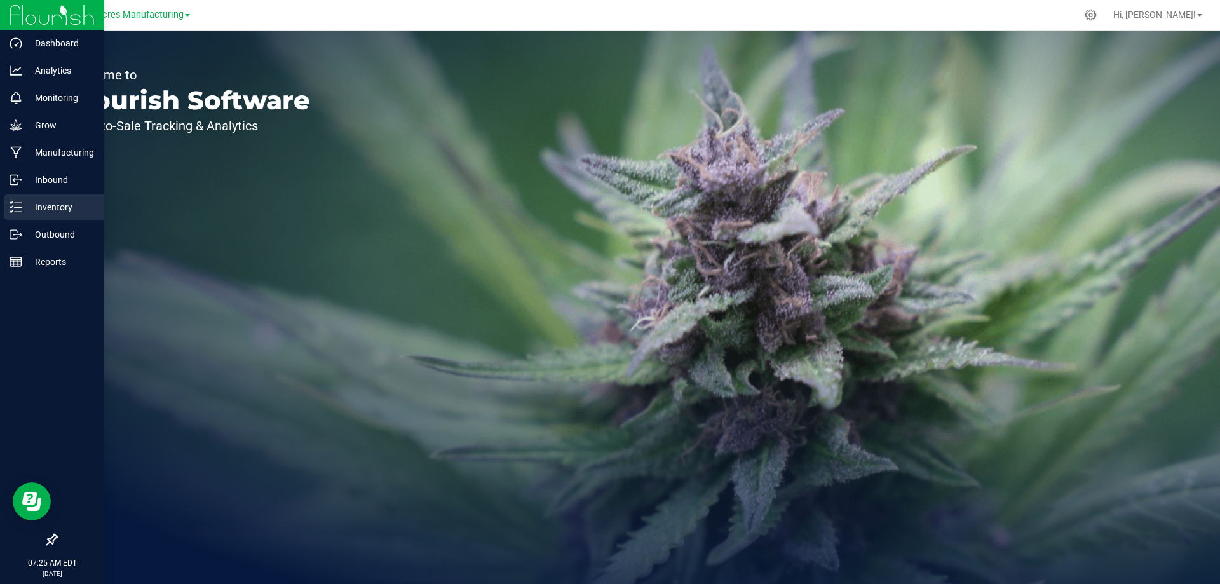
click at [10, 202] on icon at bounding box center [11, 202] width 3 height 2
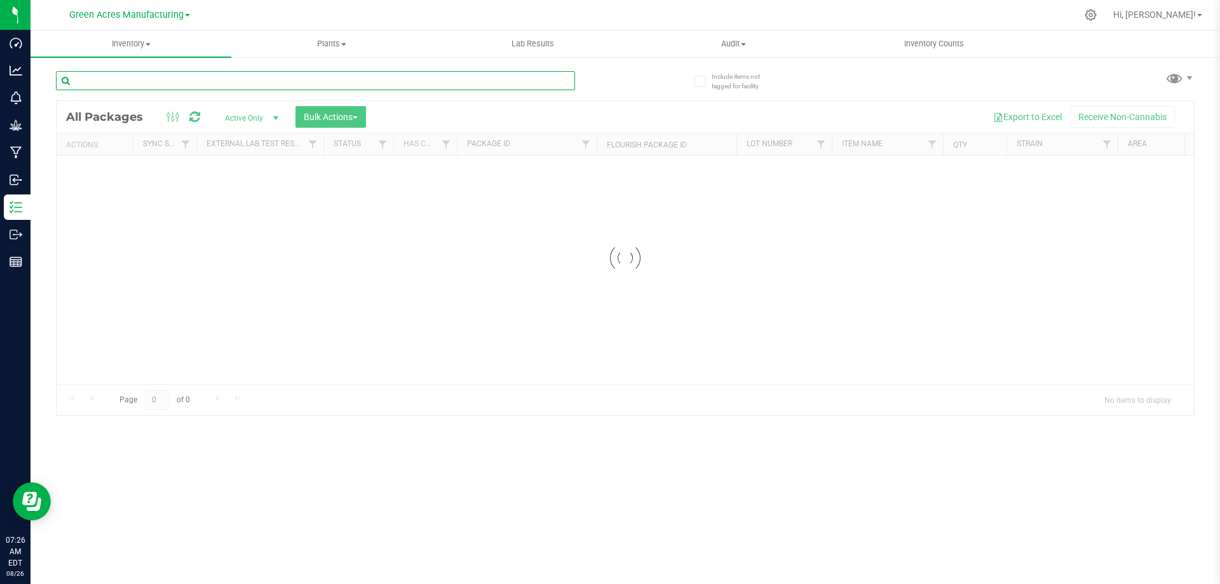
click at [182, 84] on input "text" at bounding box center [315, 80] width 519 height 19
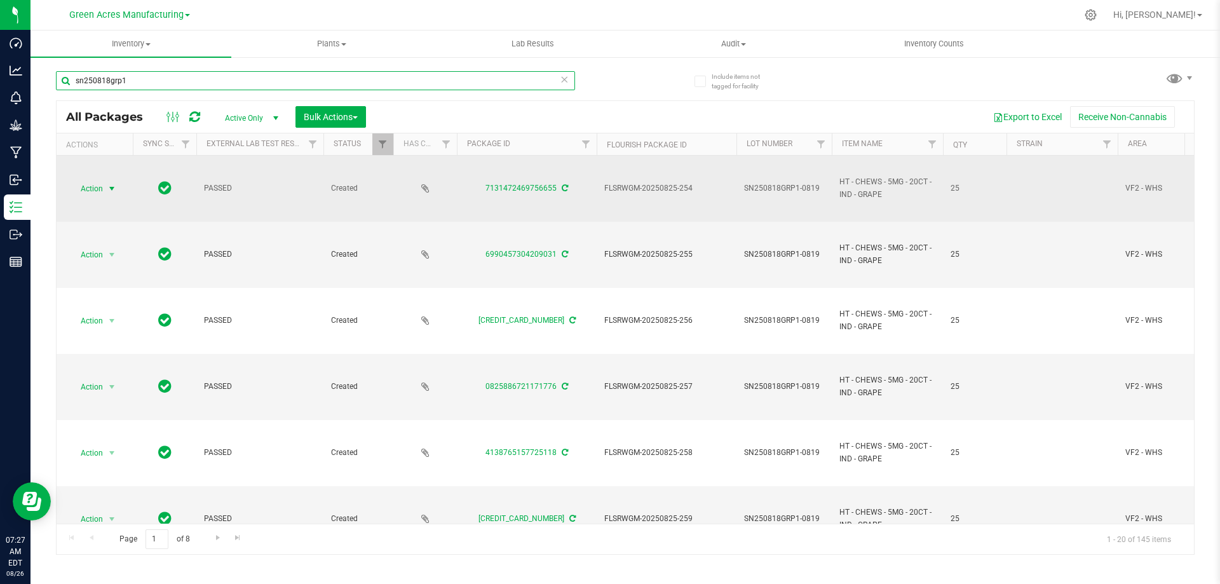
type input "sn250818grp1"
click at [95, 184] on span "Action" at bounding box center [86, 189] width 34 height 18
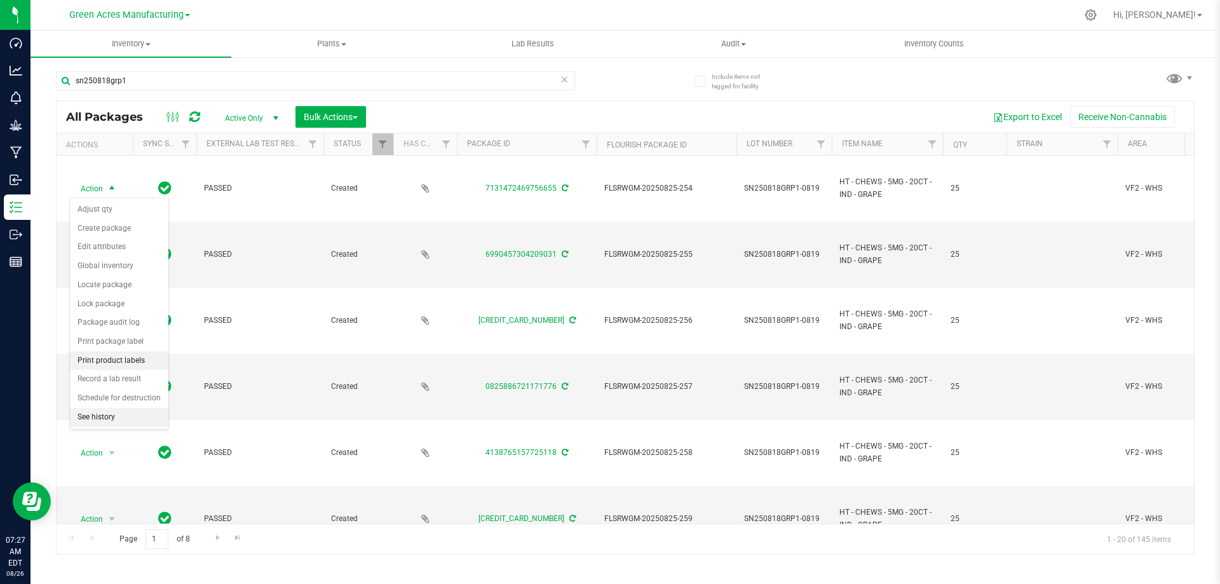
click at [125, 364] on li "Print product labels" at bounding box center [119, 360] width 98 height 19
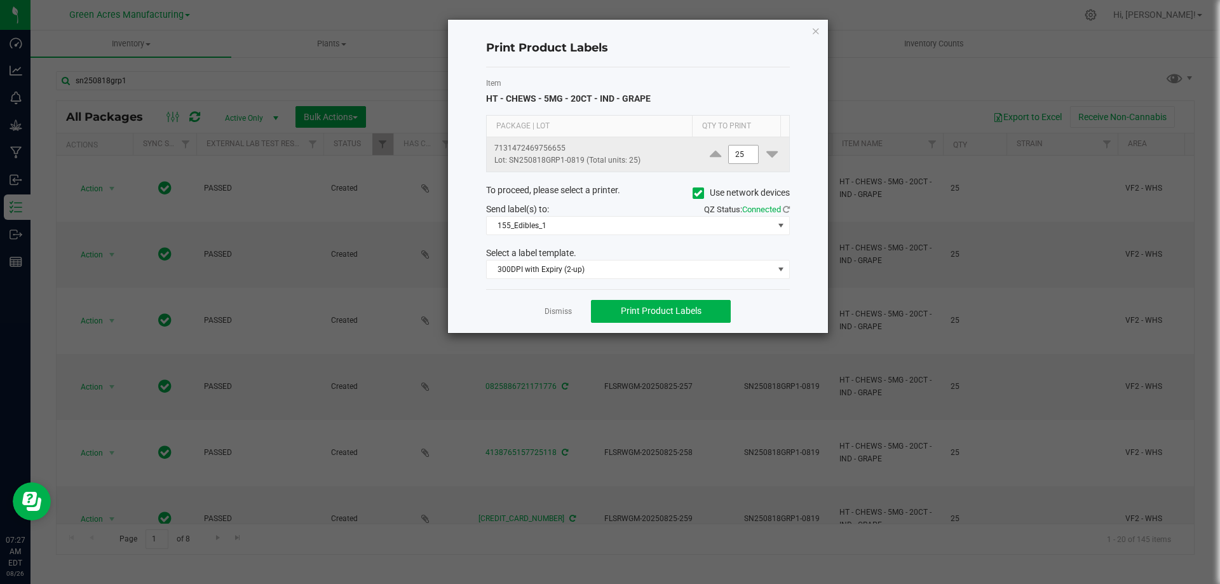
click at [736, 158] on input "25" at bounding box center [743, 155] width 29 height 18
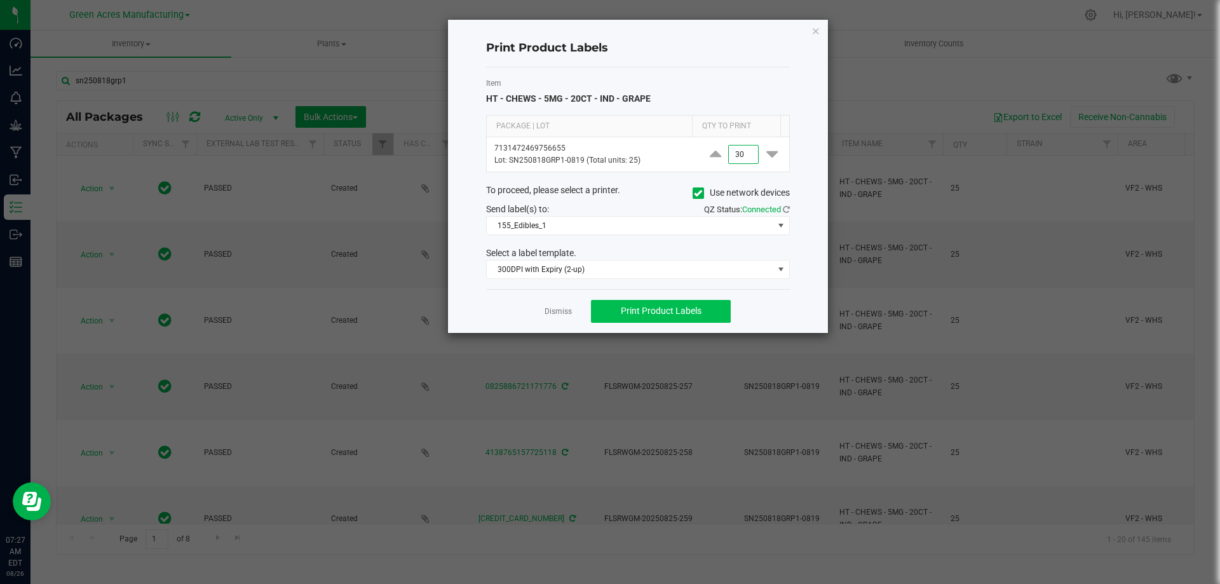
type input "30"
click at [661, 308] on span "Print Product Labels" at bounding box center [661, 311] width 81 height 10
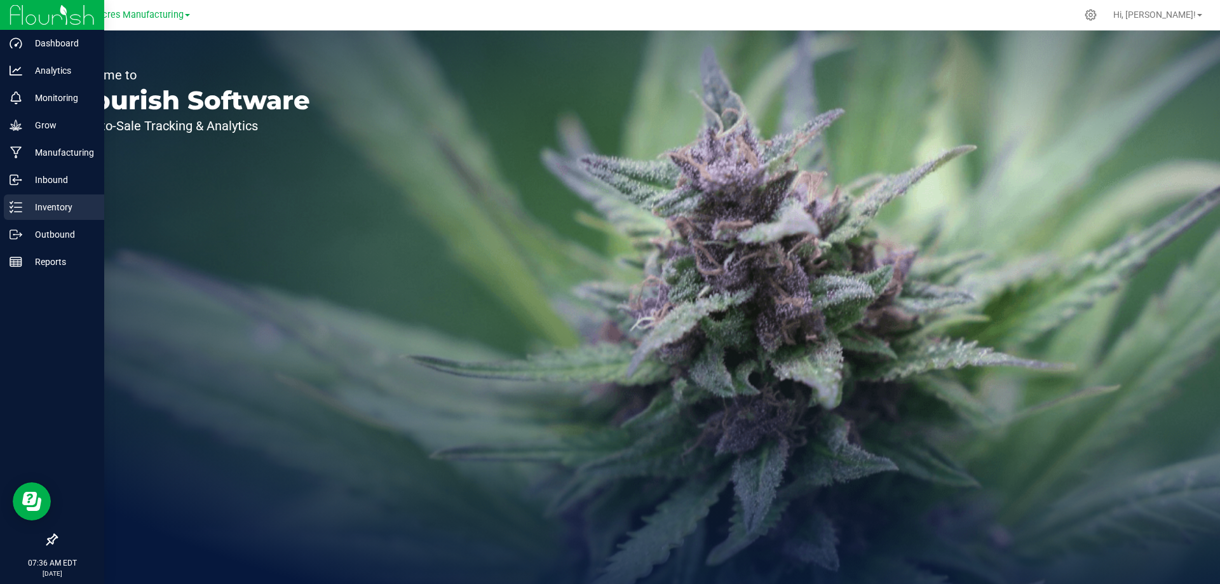
click at [29, 205] on p "Inventory" at bounding box center [60, 207] width 76 height 15
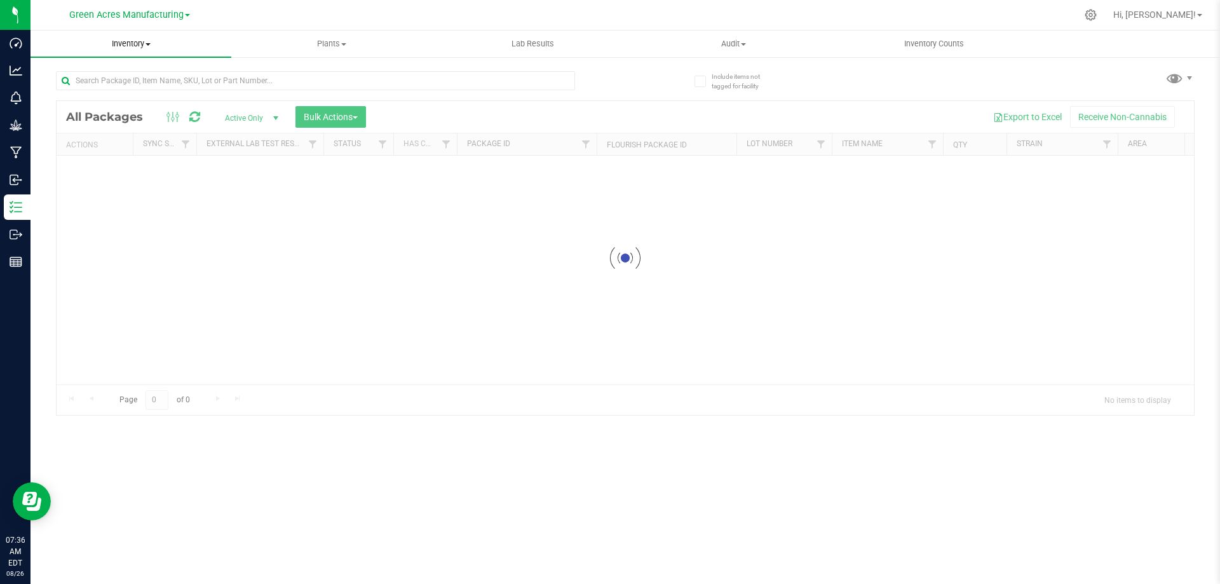
click at [143, 46] on span "Inventory" at bounding box center [131, 43] width 201 height 11
click at [137, 159] on li "From bill of materials" at bounding box center [131, 153] width 201 height 15
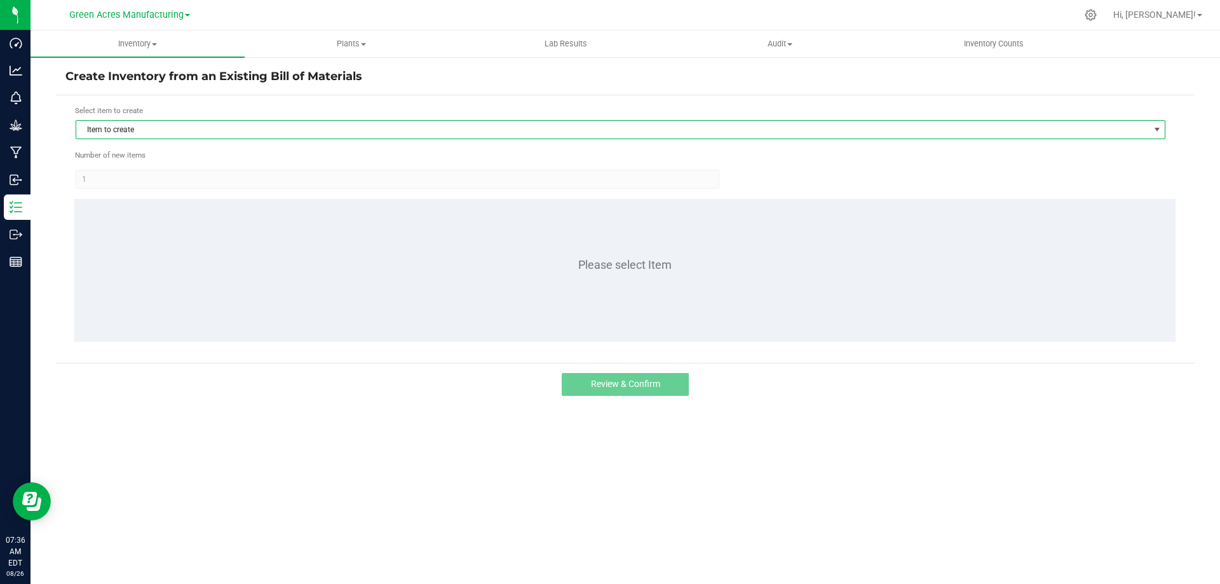
click at [189, 136] on span "Item to create" at bounding box center [612, 130] width 1073 height 18
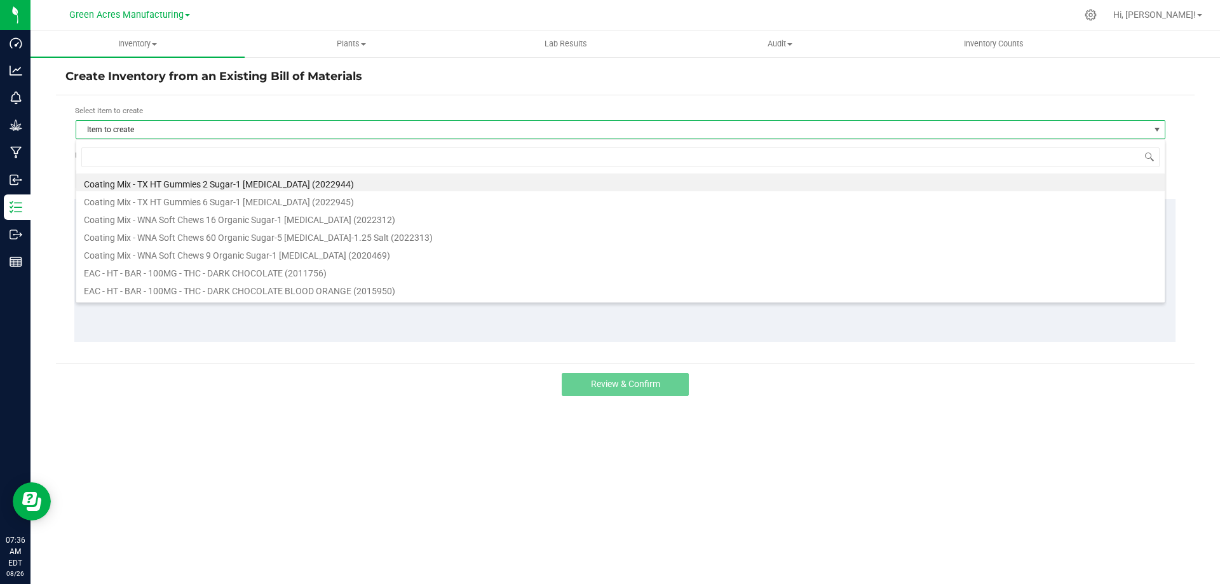
scroll to position [19, 1090]
type input "lemon"
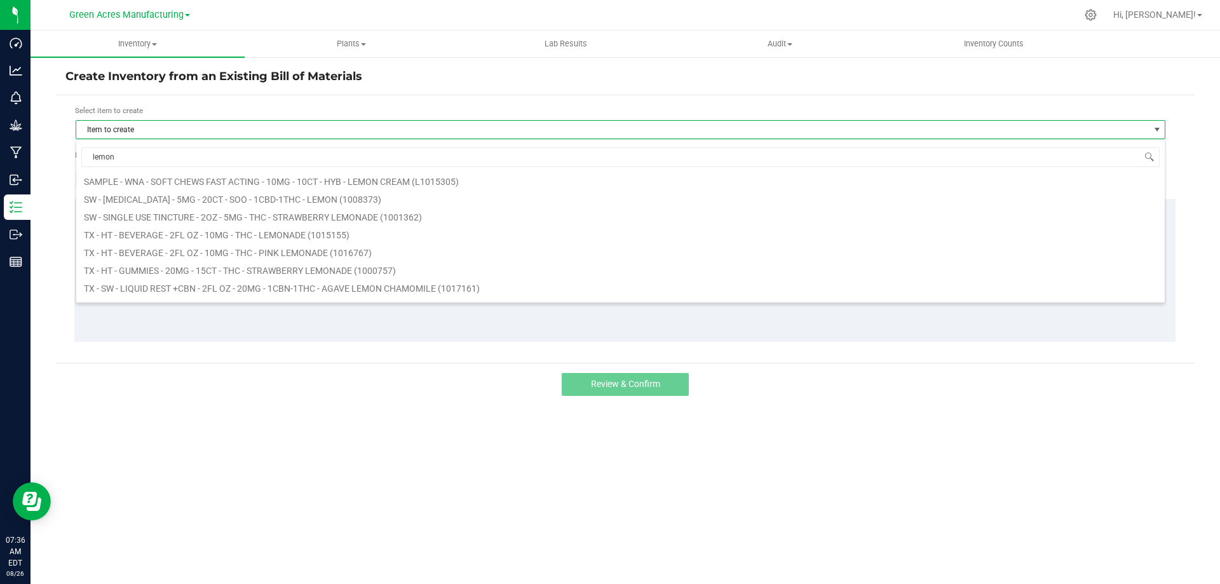
scroll to position [763, 0]
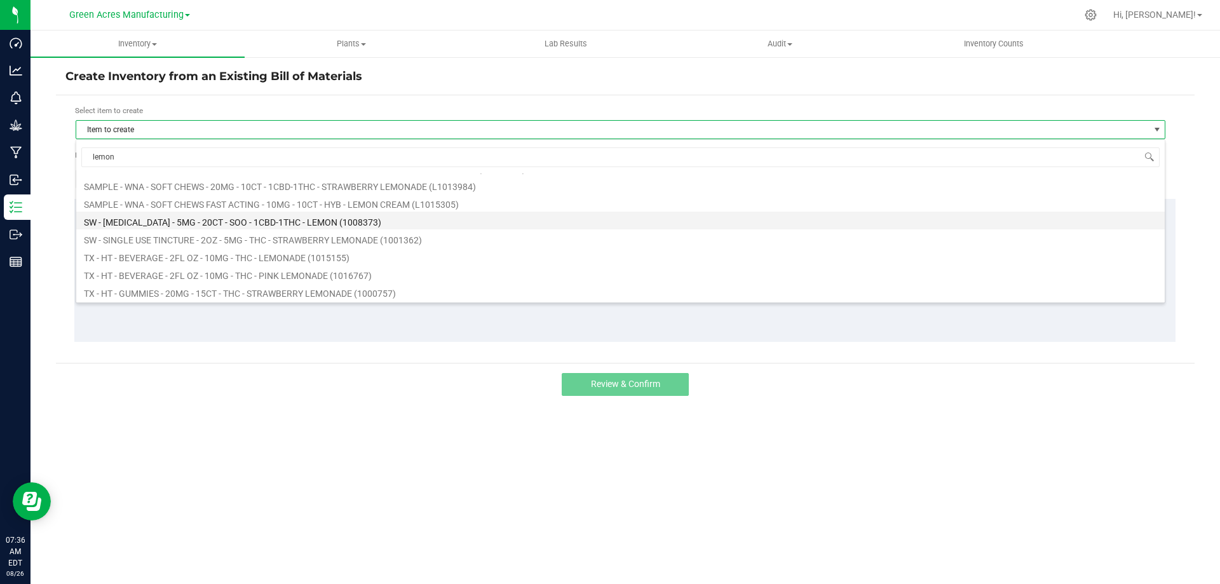
click at [177, 221] on li "SW - LOZENGE - 5MG - 20CT - SOO - 1CBD-1THC - LEMON (1008373)" at bounding box center [620, 221] width 1088 height 18
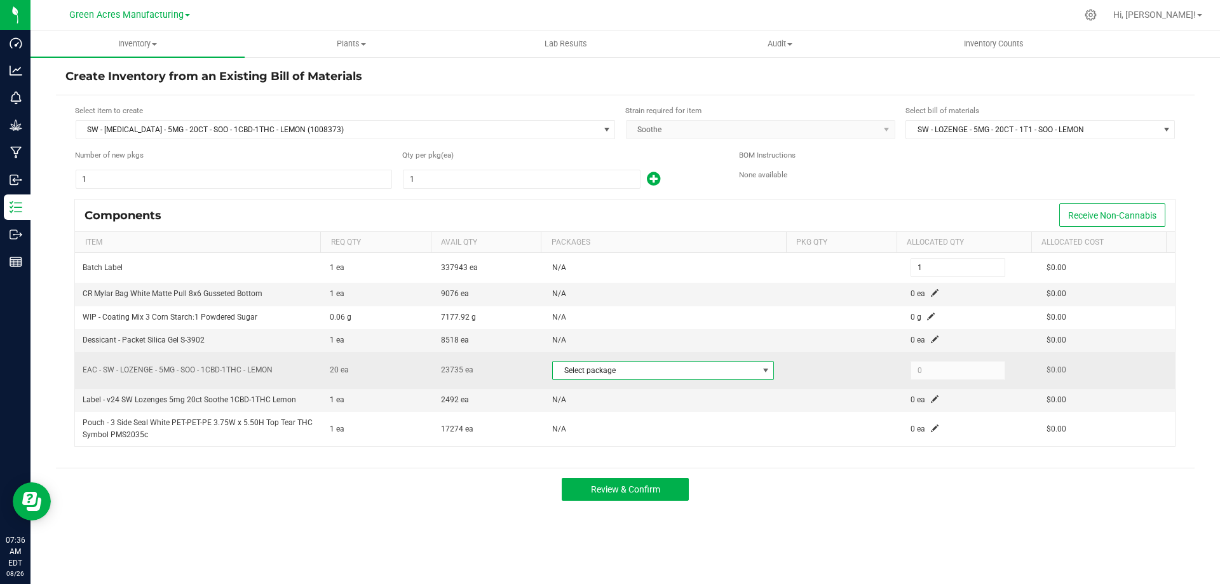
click at [654, 369] on span "Select package" at bounding box center [655, 371] width 205 height 18
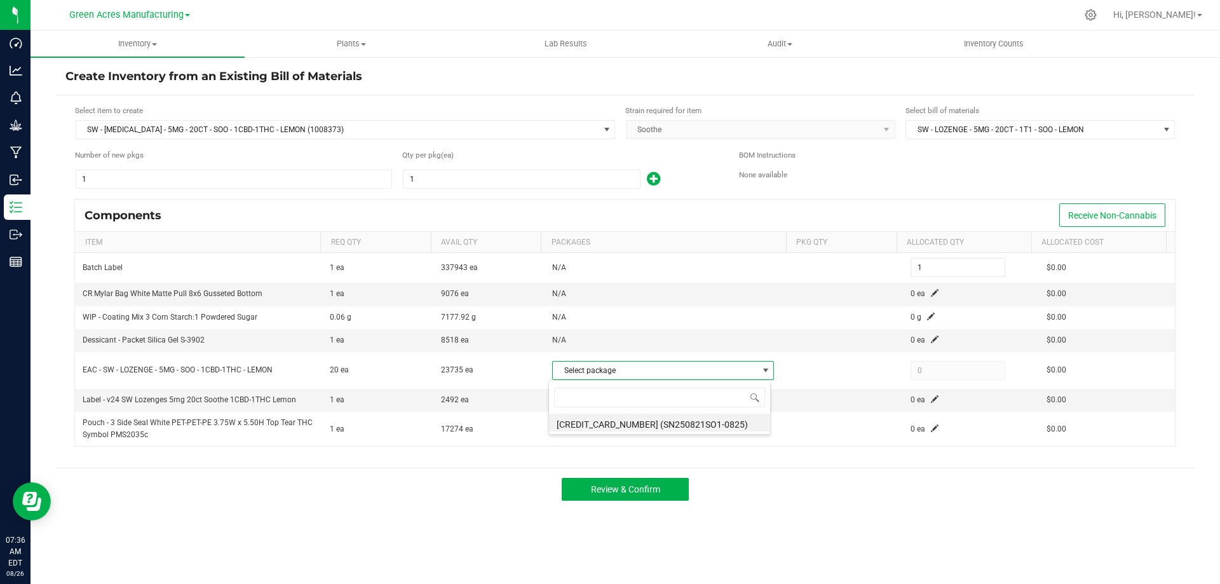
scroll to position [19, 219]
click at [691, 424] on li "4100041792144672 (SN250821SO1-0825)" at bounding box center [659, 423] width 221 height 18
type input "20"
click at [594, 180] on input "1" at bounding box center [521, 179] width 236 height 18
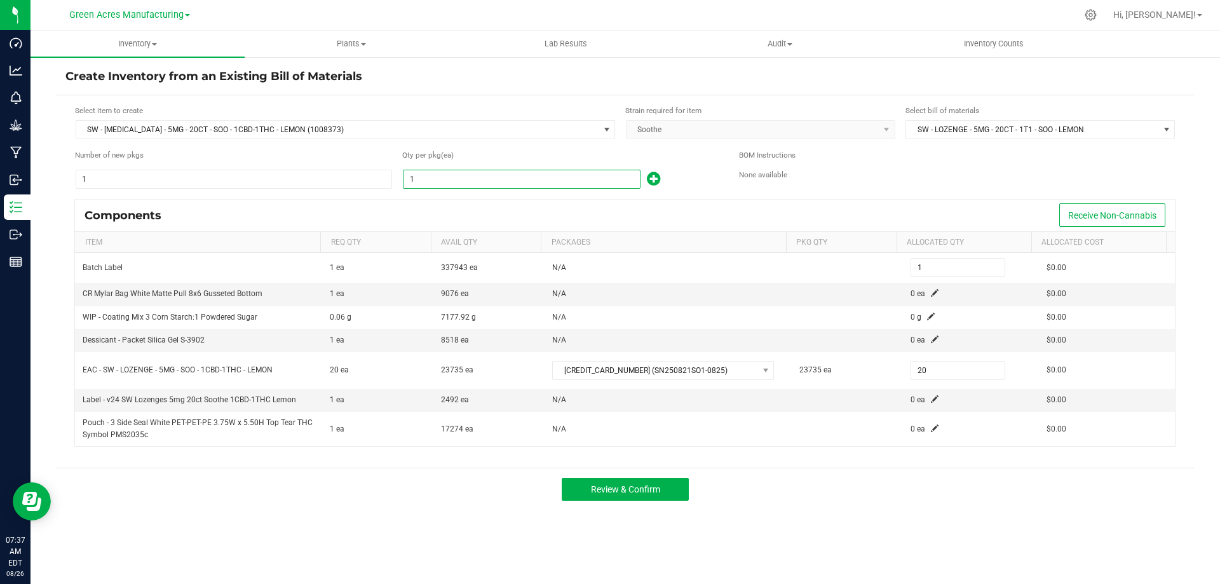
click at [594, 180] on input "1" at bounding box center [521, 179] width 236 height 18
type input "10"
type input "102"
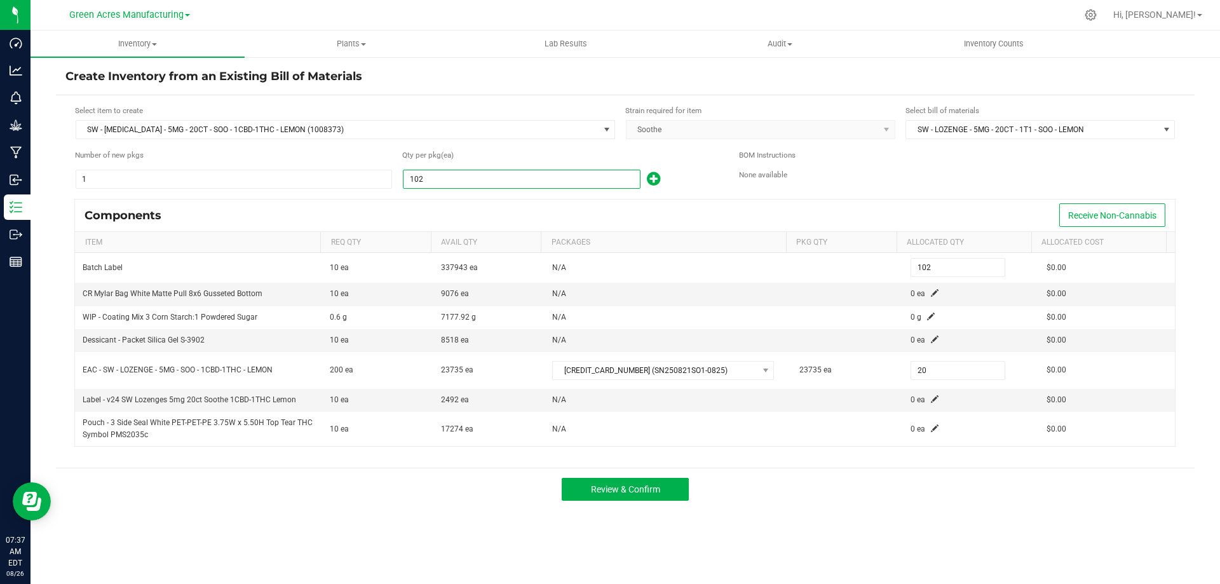
type input "1023"
type input "1,023"
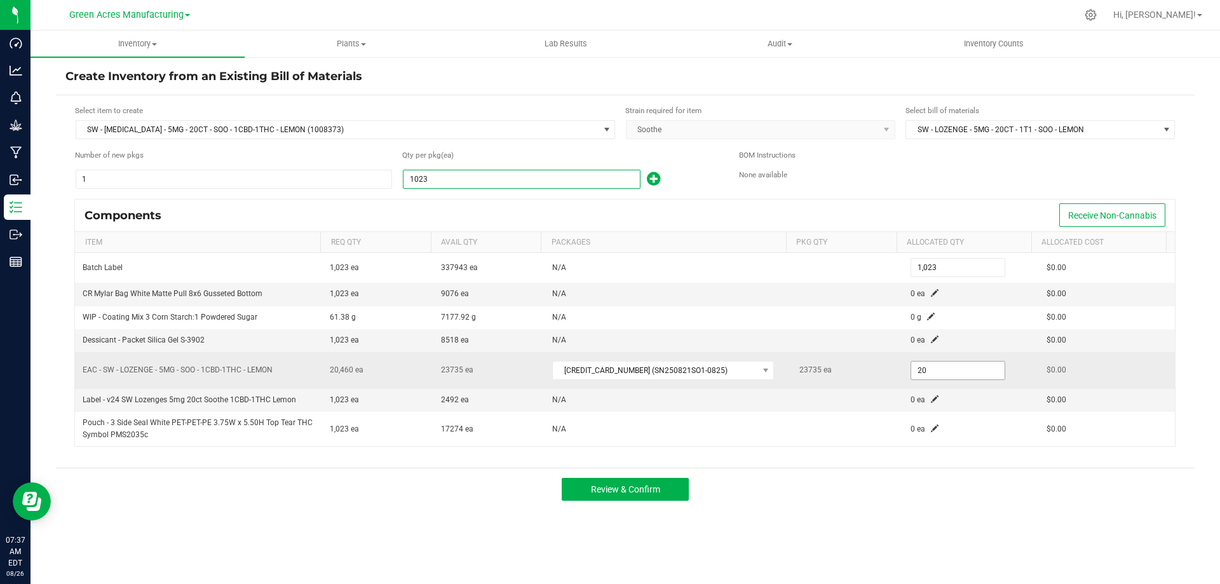
type input "1,023"
click at [933, 370] on input "20" at bounding box center [957, 371] width 93 height 18
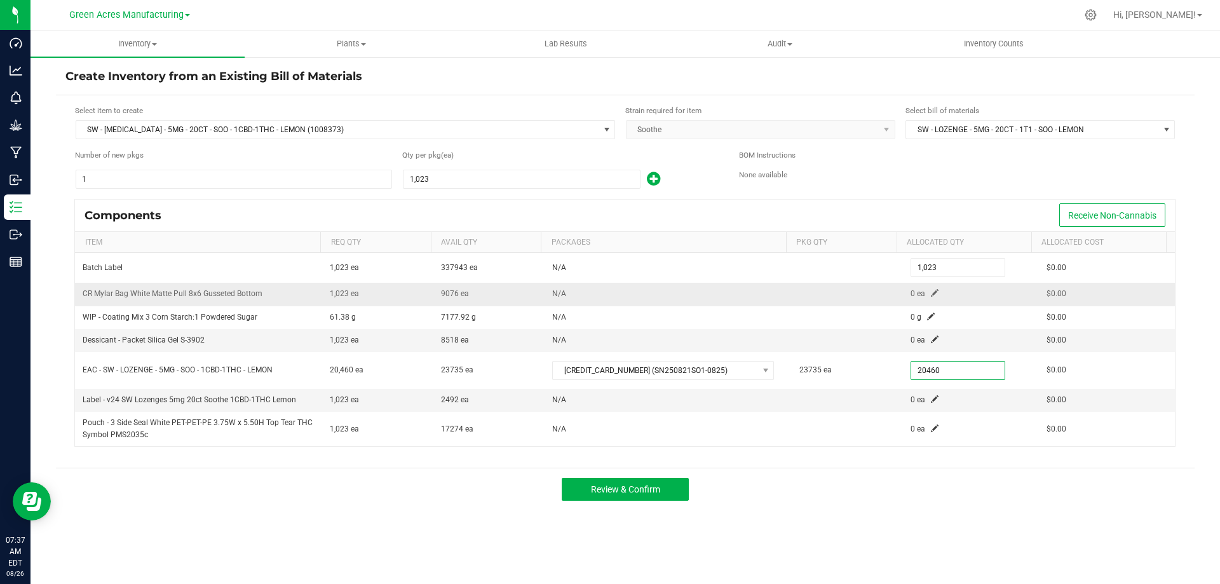
type input "20,460"
click at [932, 299] on td "0 ea" at bounding box center [971, 294] width 136 height 23
click at [932, 295] on td "0 ea" at bounding box center [971, 294] width 136 height 23
click at [931, 295] on span at bounding box center [935, 293] width 8 height 8
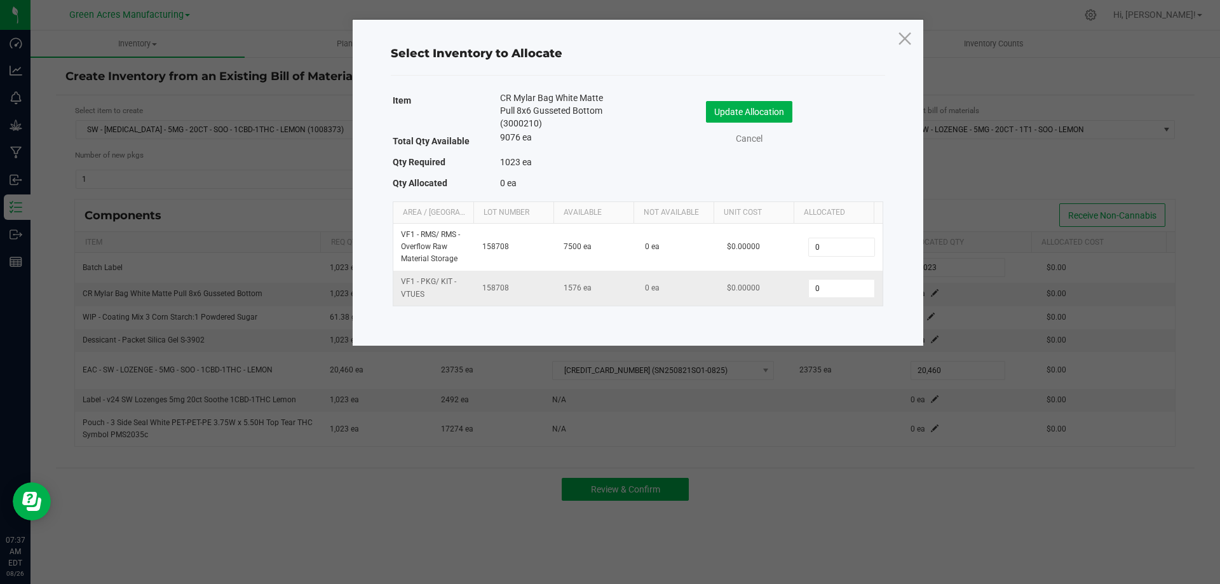
click at [852, 299] on td "0" at bounding box center [841, 288] width 81 height 34
click at [829, 280] on input "0" at bounding box center [841, 289] width 65 height 18
type input "1,023"
click at [768, 114] on button "Update Allocation" at bounding box center [749, 112] width 86 height 22
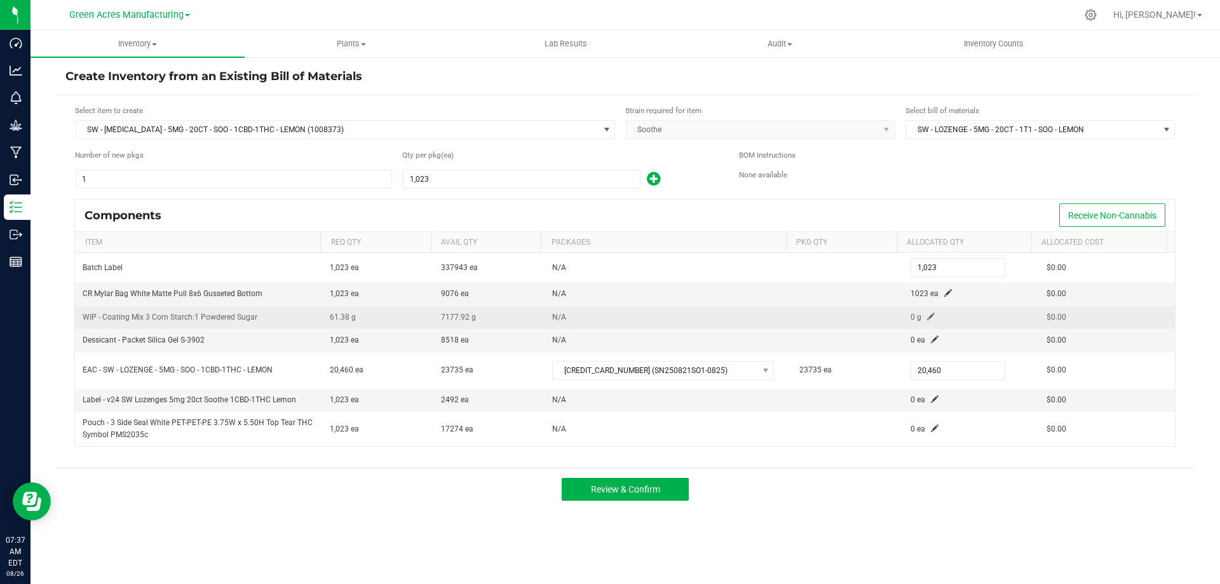
click at [927, 314] on span at bounding box center [931, 317] width 8 height 8
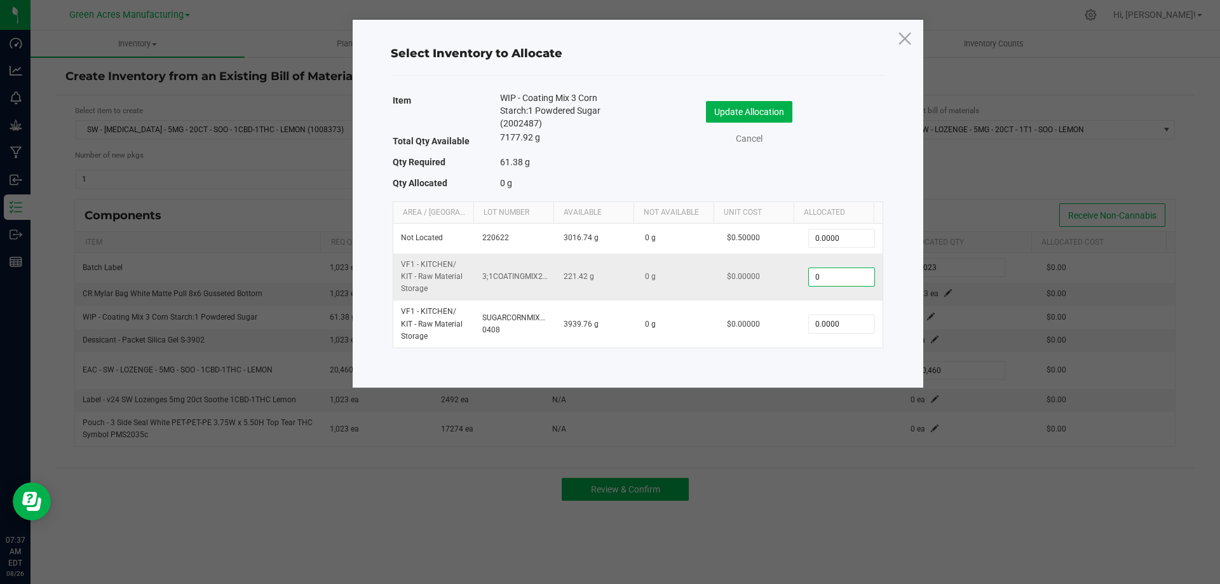
click at [830, 276] on input "0" at bounding box center [841, 277] width 65 height 18
type input "61.3800"
click at [728, 112] on button "Update Allocation" at bounding box center [749, 112] width 86 height 22
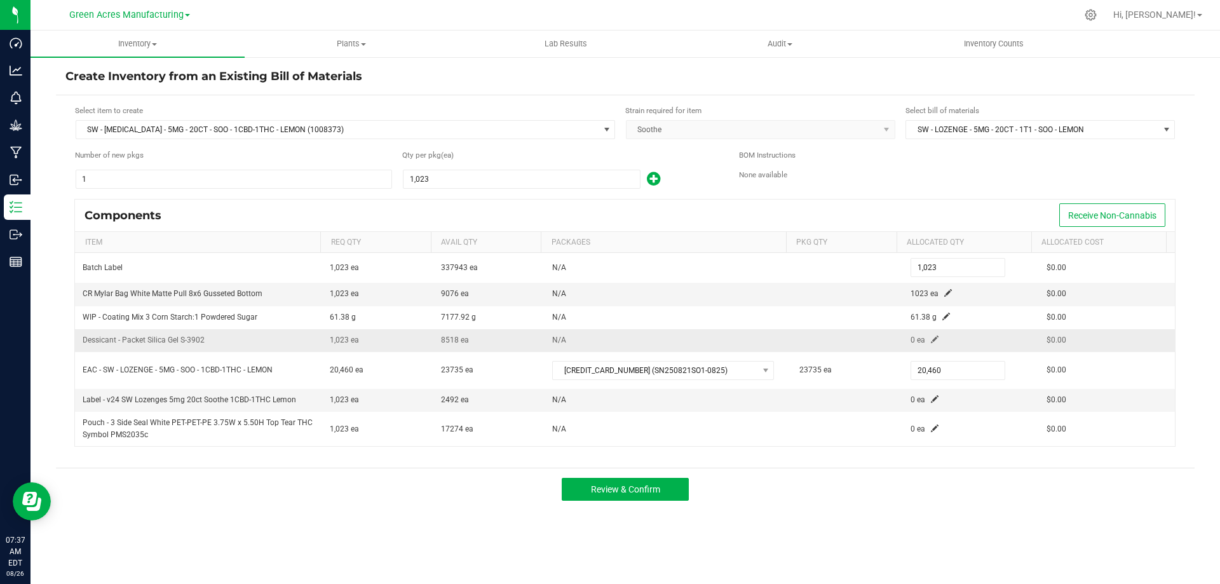
click at [931, 339] on span at bounding box center [935, 340] width 8 height 8
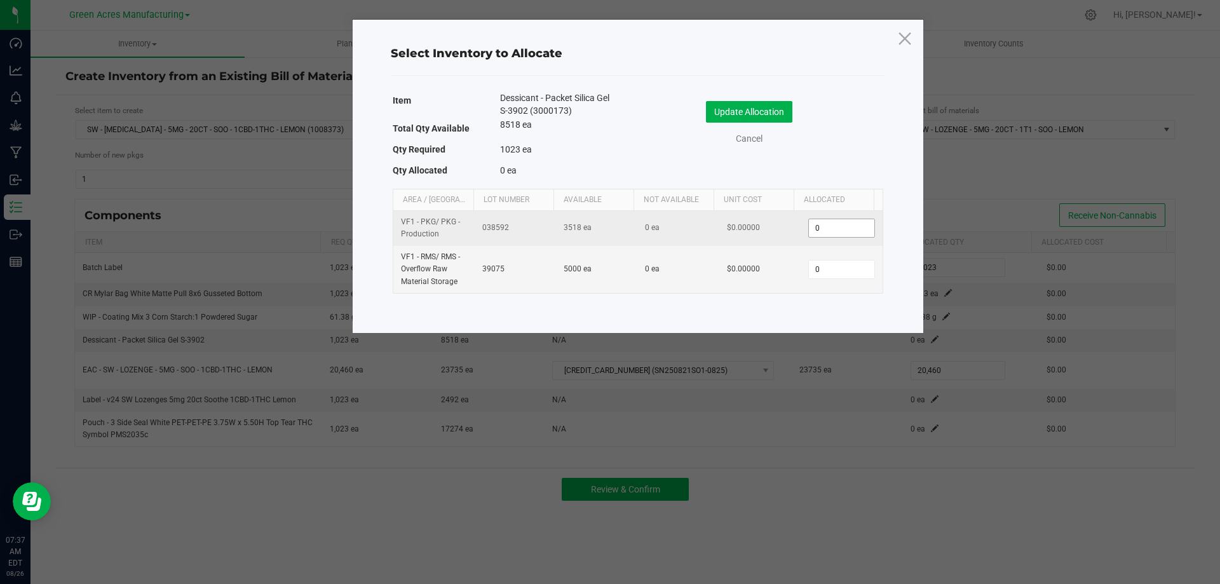
click at [846, 229] on input "0" at bounding box center [841, 228] width 65 height 18
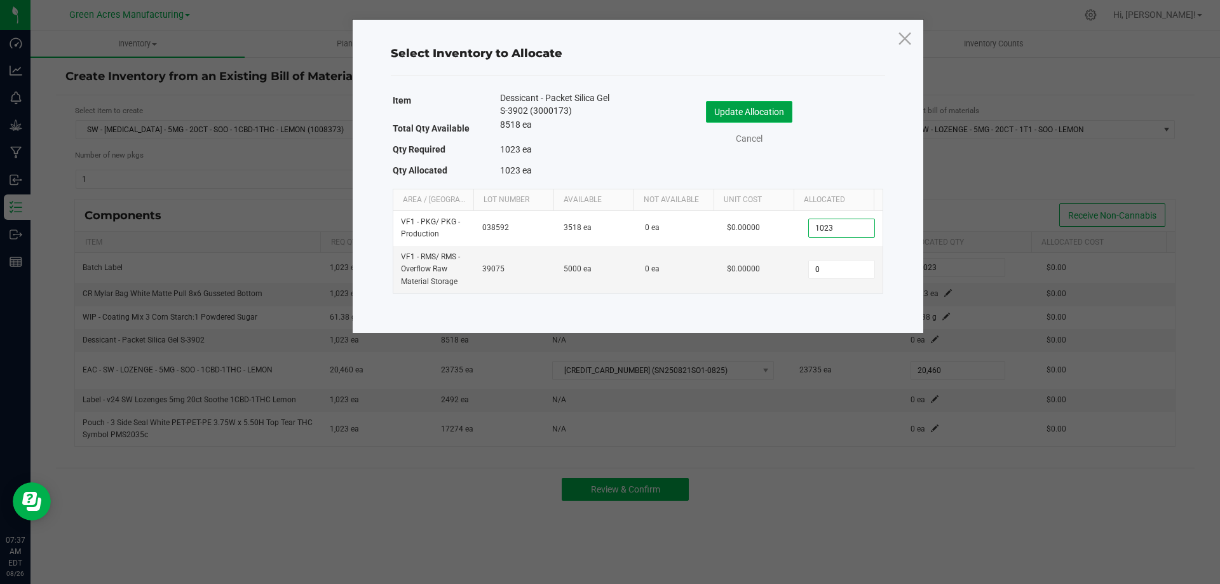
type input "1,023"
click at [760, 114] on button "Update Allocation" at bounding box center [749, 112] width 86 height 22
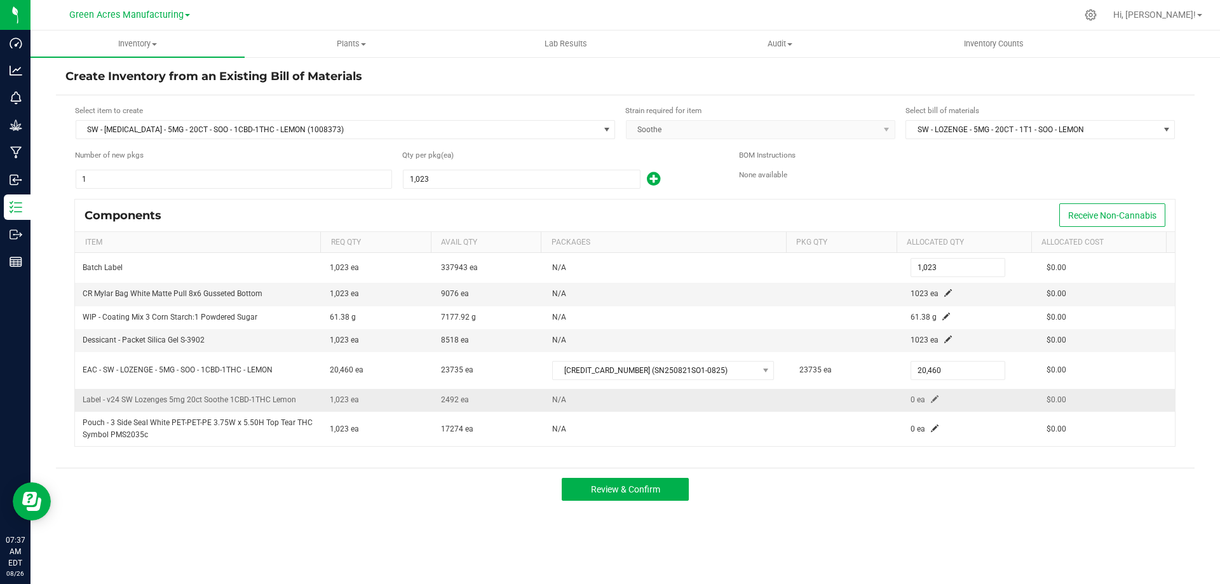
click at [931, 398] on span at bounding box center [935, 399] width 8 height 8
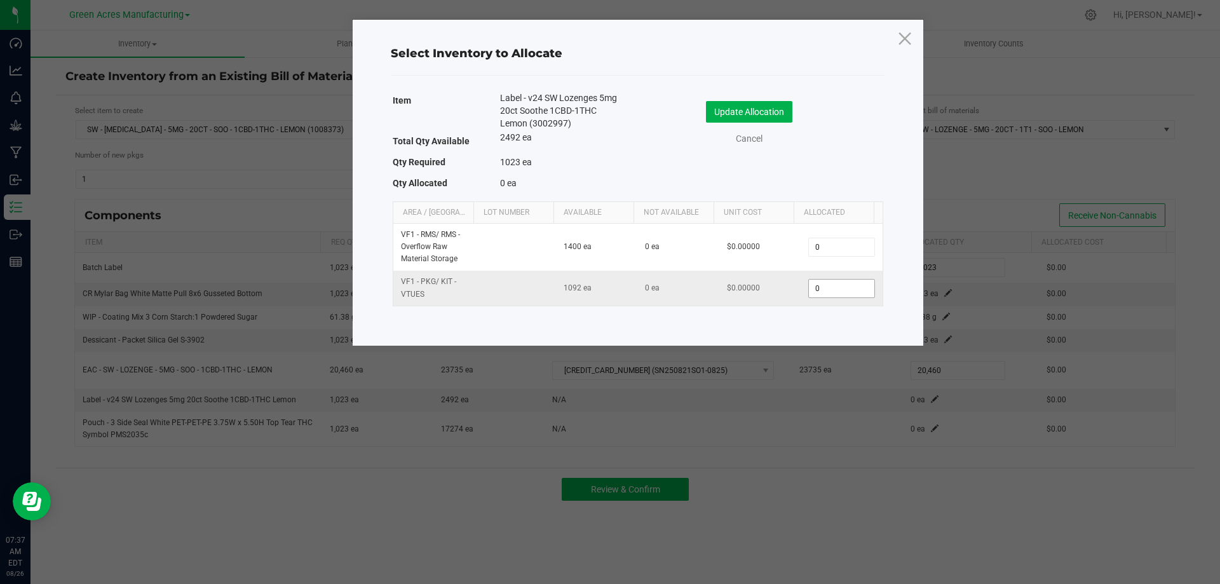
click at [812, 292] on input "0" at bounding box center [841, 289] width 65 height 18
type input "1,023"
click at [771, 118] on button "Update Allocation" at bounding box center [749, 112] width 86 height 22
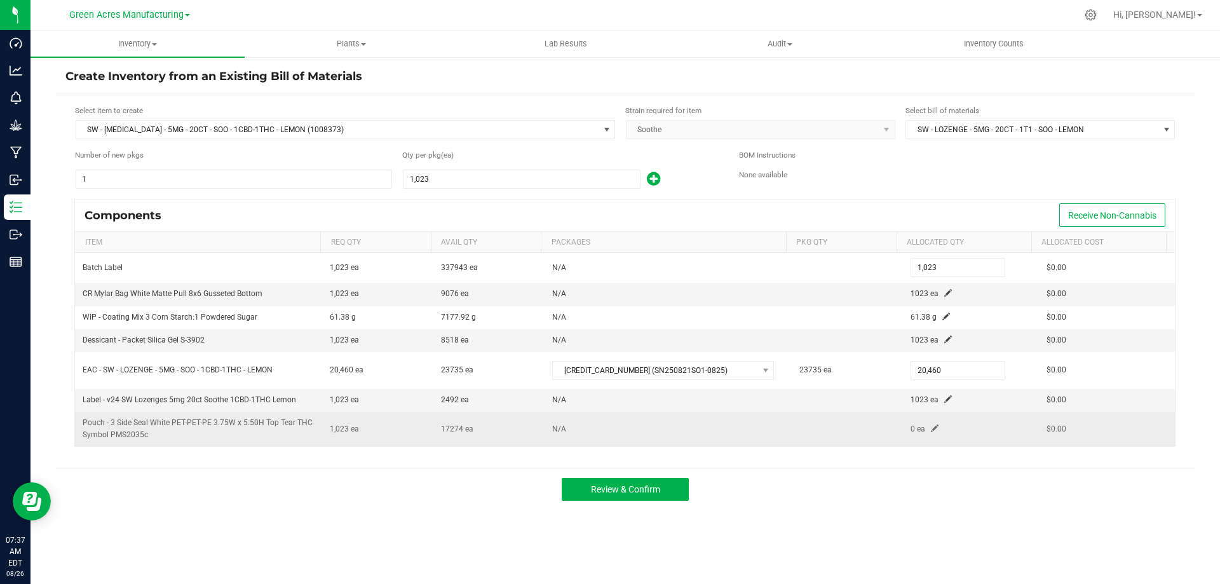
click at [931, 429] on span at bounding box center [935, 428] width 8 height 8
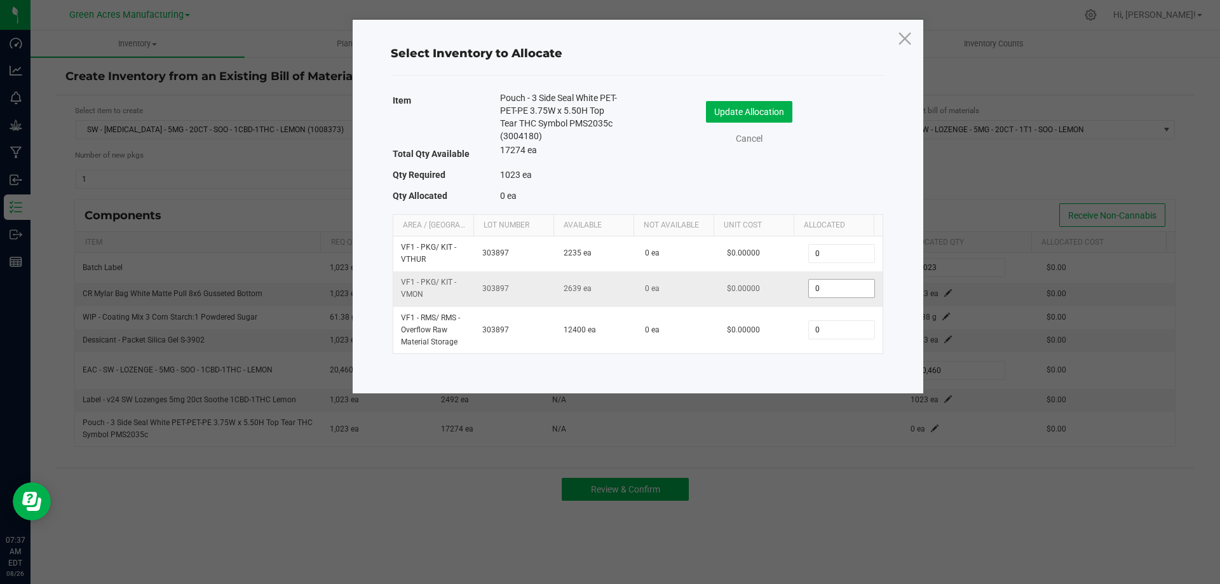
click at [830, 292] on input "0" at bounding box center [841, 289] width 65 height 18
type input "1,023"
click at [763, 105] on button "Update Allocation" at bounding box center [749, 112] width 86 height 22
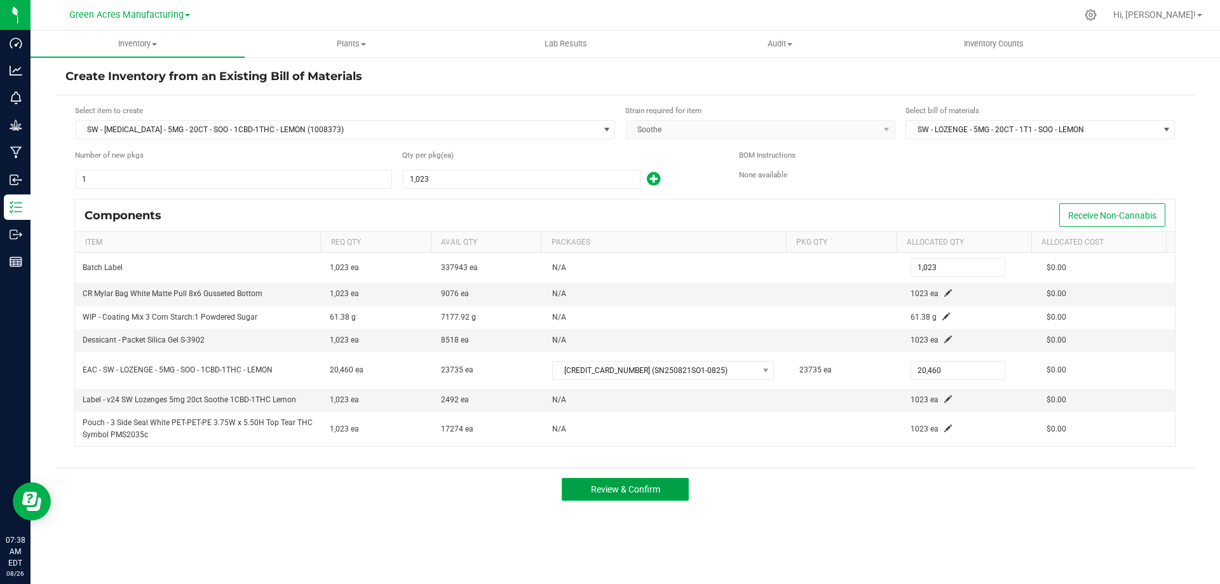
click at [619, 491] on span "Review & Confirm" at bounding box center [625, 489] width 69 height 10
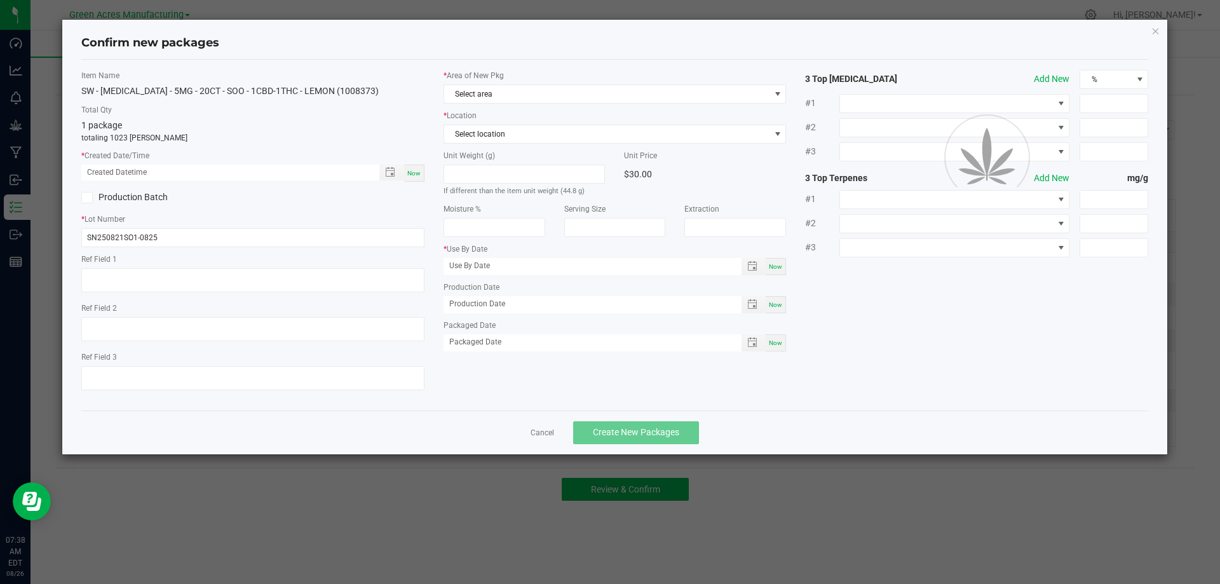
type input "03/03/2026"
type input "08/21/2025"
click at [413, 174] on span "Now" at bounding box center [413, 173] width 13 height 7
type input "08/26/2025 07:38 AM"
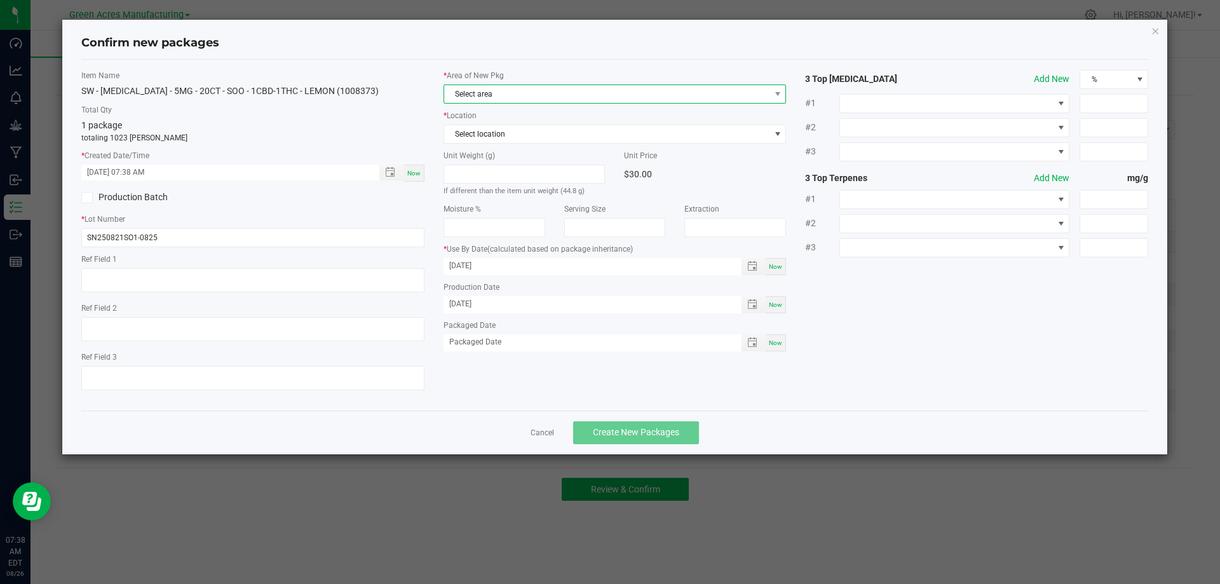
click at [509, 98] on span "Select area" at bounding box center [607, 94] width 326 height 18
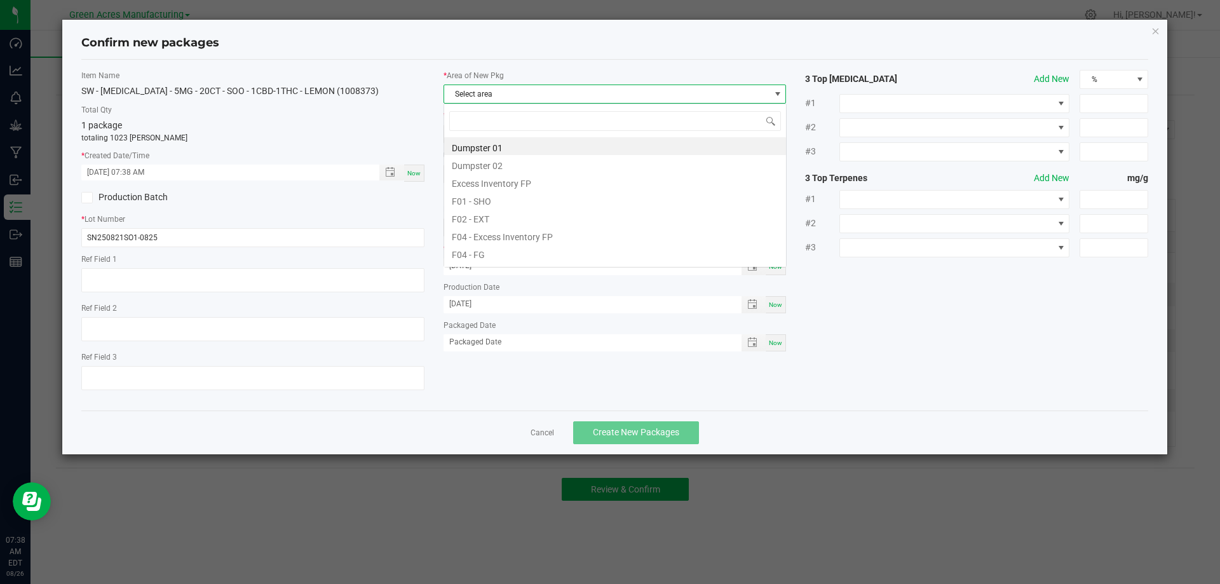
scroll to position [19, 343]
type input "v"
click at [520, 198] on li "Pantry / Secured Vault" at bounding box center [615, 200] width 342 height 18
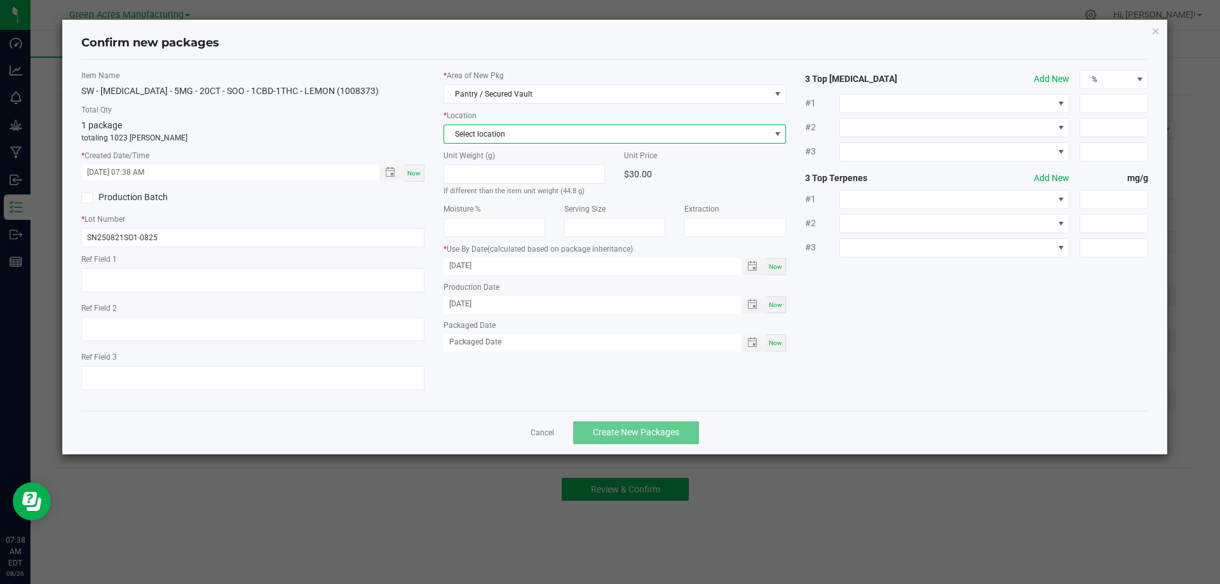
click at [527, 135] on span "Select location" at bounding box center [607, 134] width 326 height 18
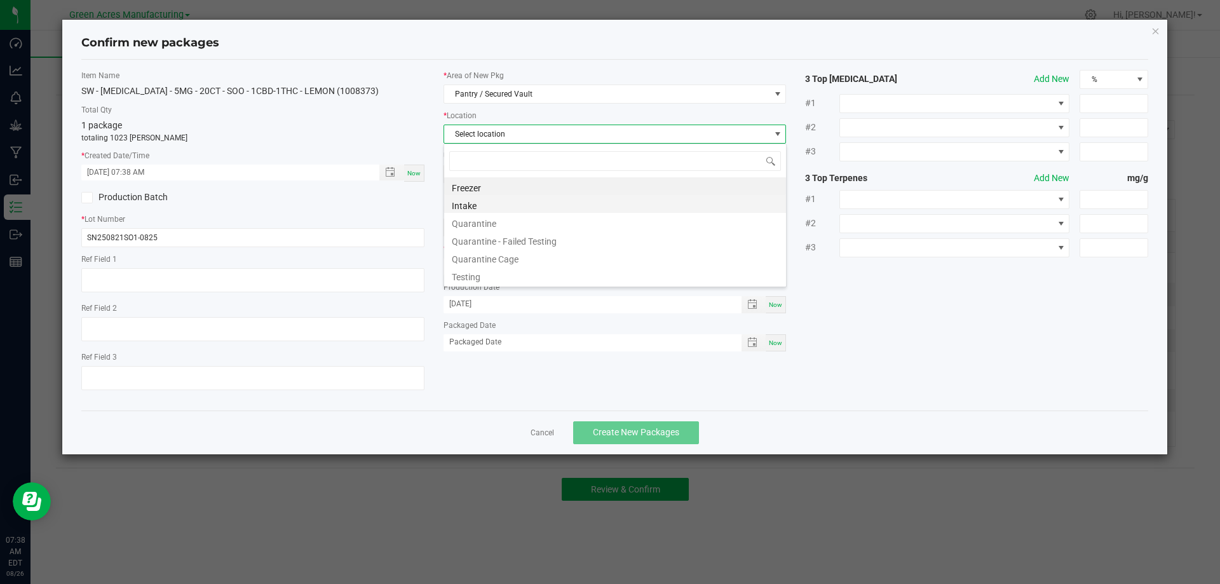
click at [524, 205] on li "Intake" at bounding box center [615, 204] width 342 height 18
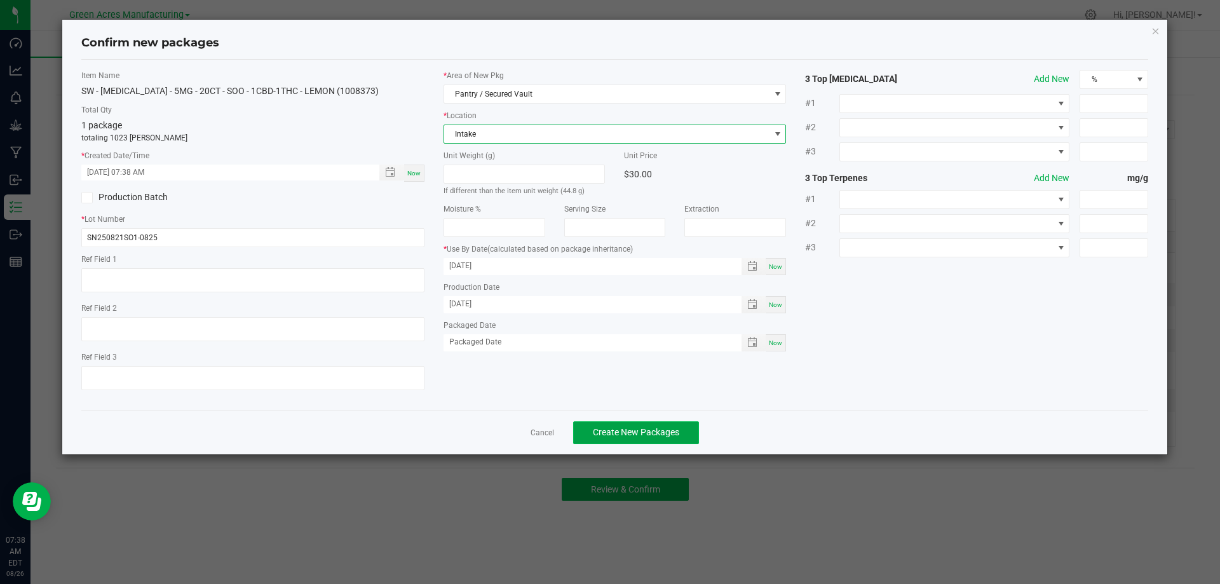
click at [661, 431] on span "Create New Packages" at bounding box center [636, 432] width 86 height 10
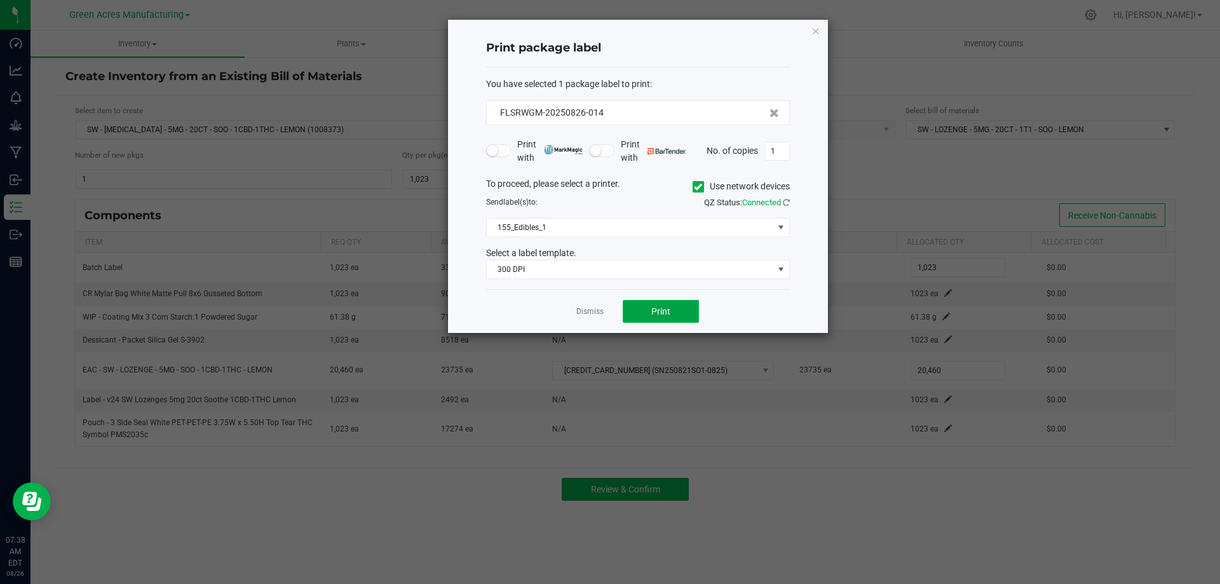
click at [663, 320] on button "Print" at bounding box center [661, 311] width 76 height 23
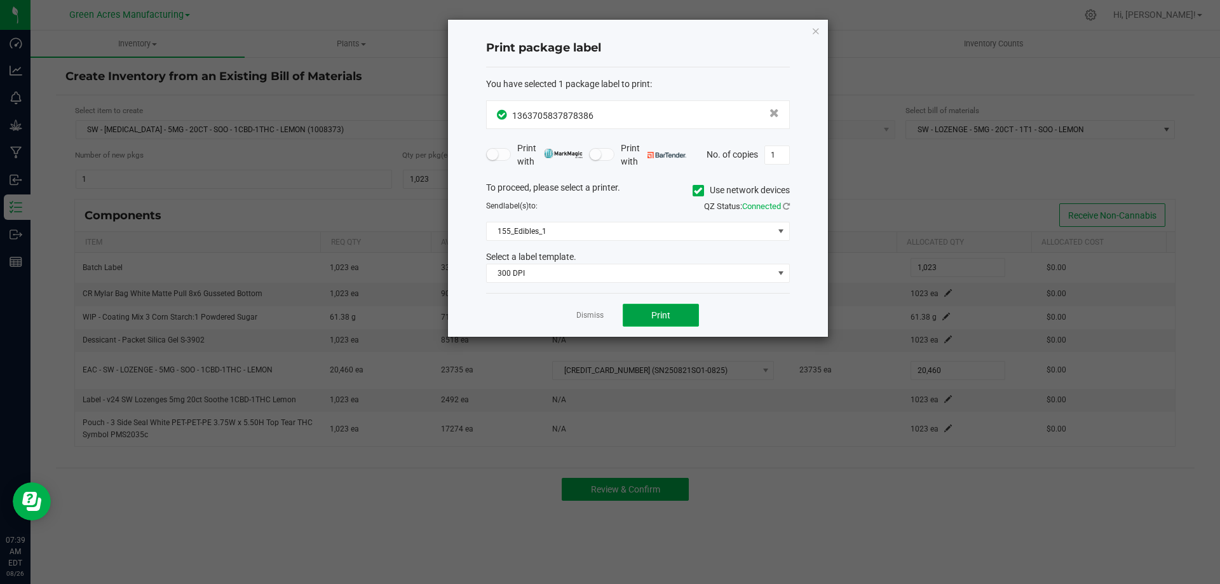
click at [672, 317] on button "Print" at bounding box center [661, 315] width 76 height 23
click at [580, 313] on link "Dismiss" at bounding box center [589, 315] width 27 height 11
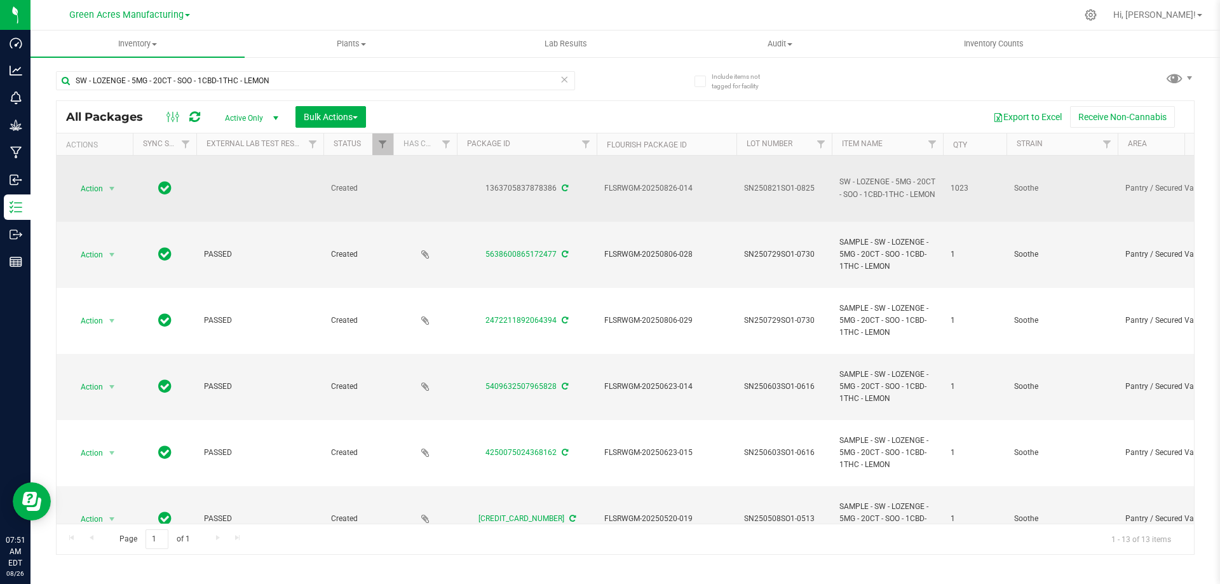
click at [791, 186] on span "SN250821SO1-0825" at bounding box center [784, 188] width 80 height 12
click at [791, 186] on input "SN250821SO1-0825" at bounding box center [781, 189] width 91 height 20
click at [419, 79] on input "SW - LOZENGE - 5MG - 20CT - SOO - 1CBD-1THC - LEMON" at bounding box center [315, 80] width 519 height 19
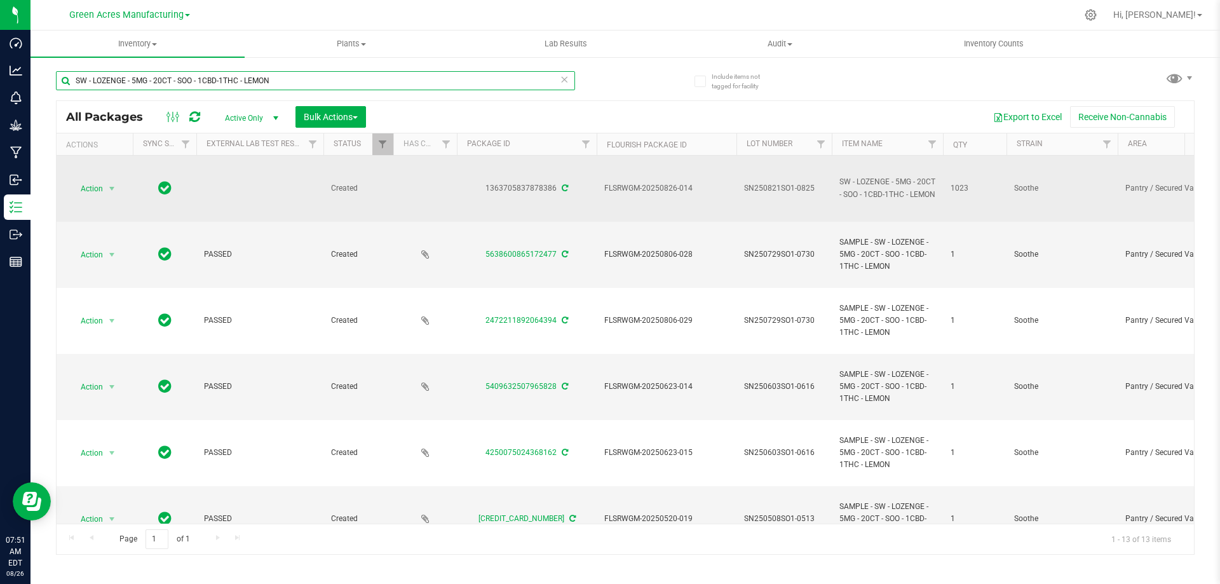
click at [419, 79] on input "SW - LOZENGE - 5MG - 20CT - SOO - 1CBD-1THC - LEMON" at bounding box center [315, 80] width 519 height 19
paste input "N250821SO1-0825"
type input "SN250821SO1-0825"
